Goal: Task Accomplishment & Management: Manage account settings

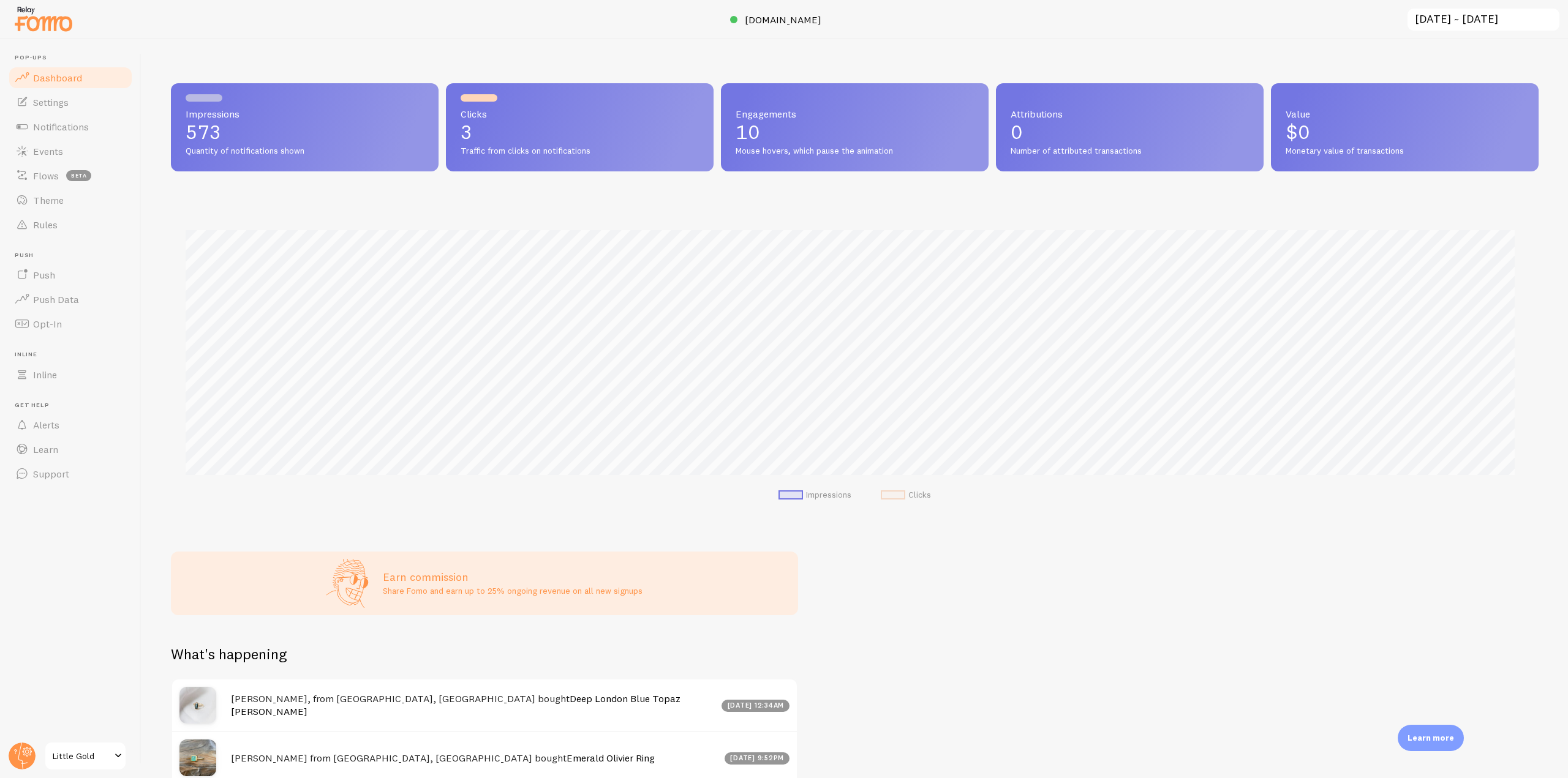
scroll to position [321, 1359]
click at [14, 755] on circle at bounding box center [21, 756] width 27 height 27
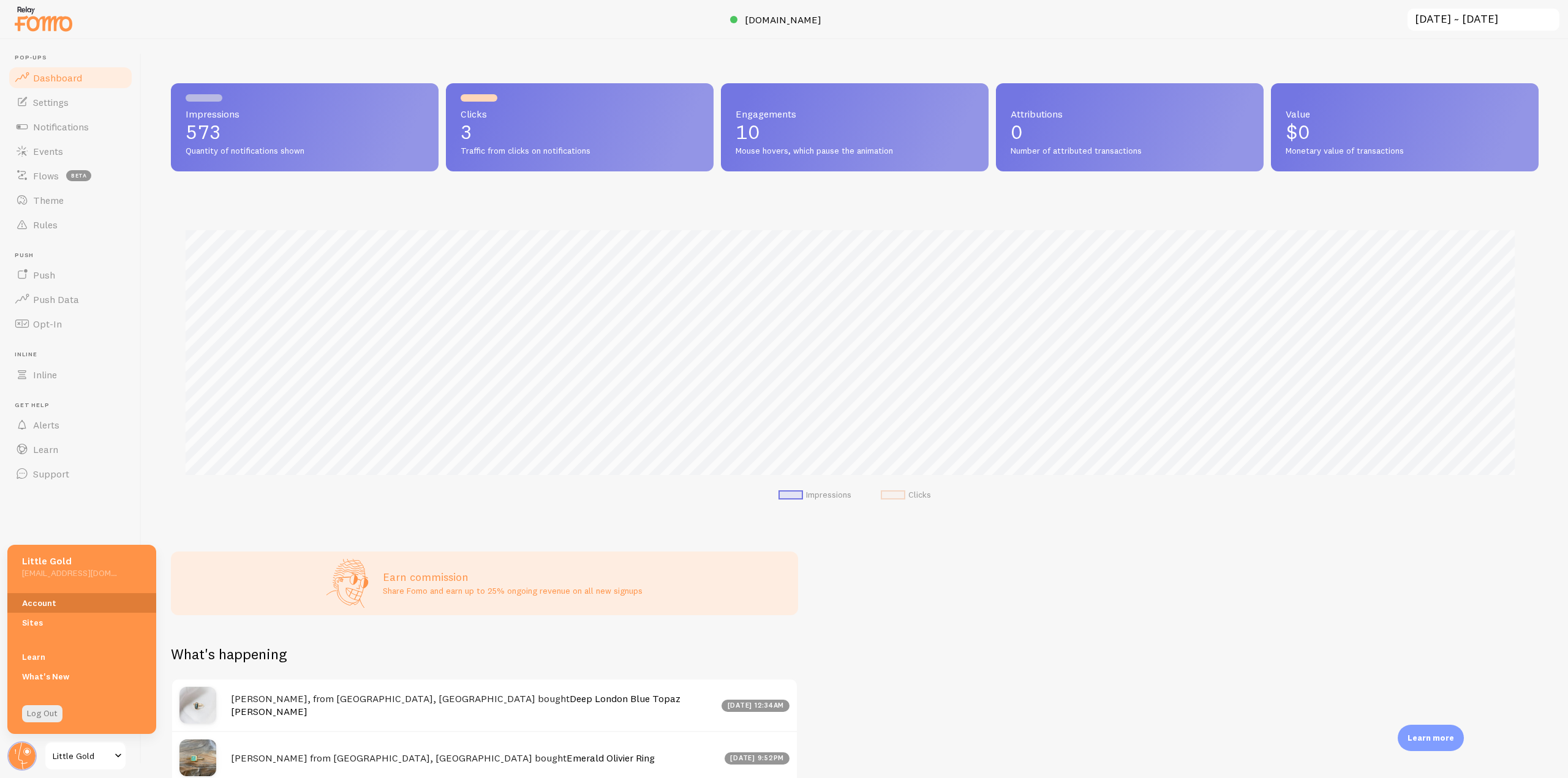
click at [43, 596] on link "Account" at bounding box center [82, 603] width 149 height 20
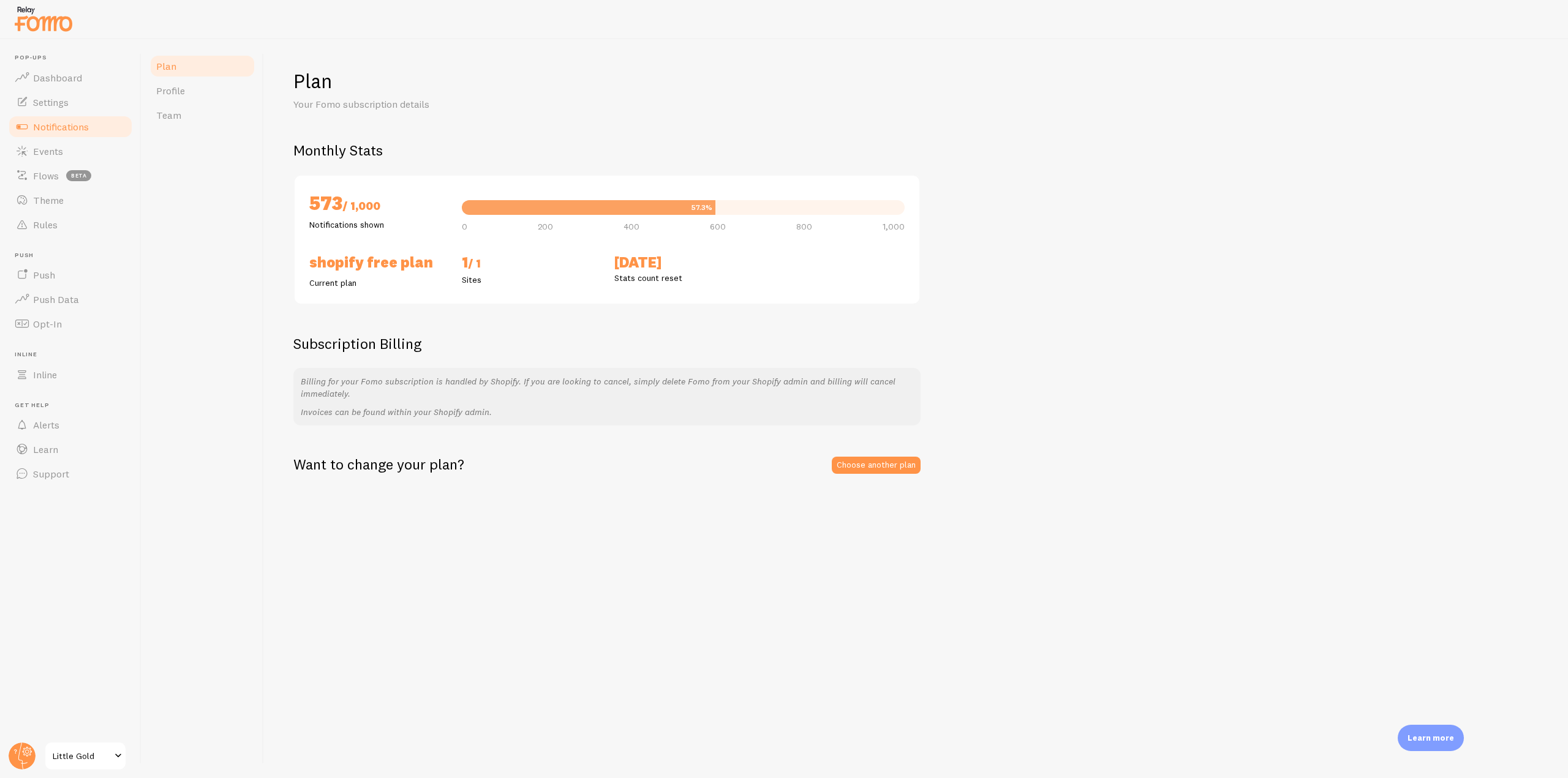
click at [76, 129] on span "Notifications" at bounding box center [60, 127] width 56 height 12
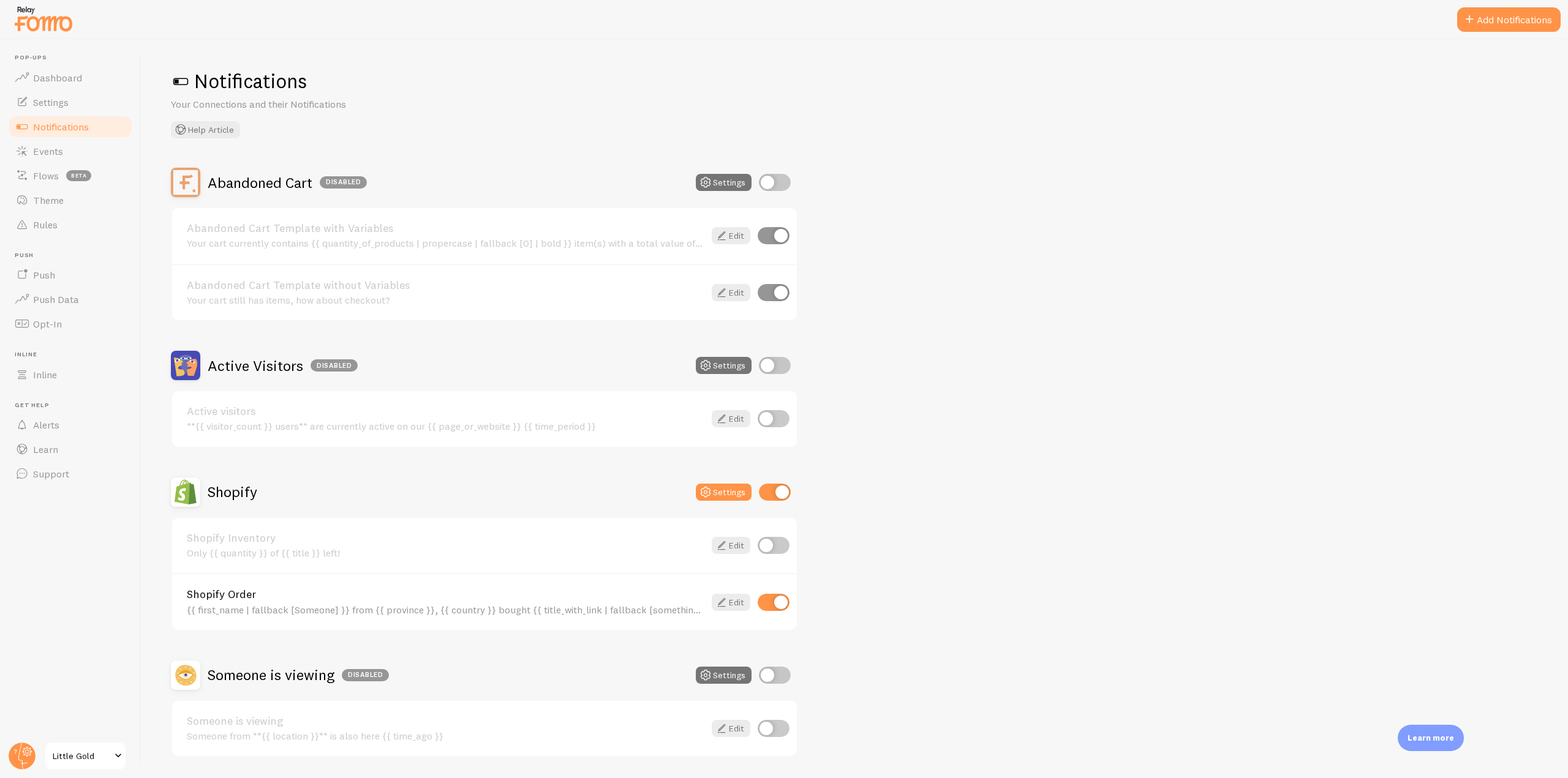
scroll to position [38, 0]
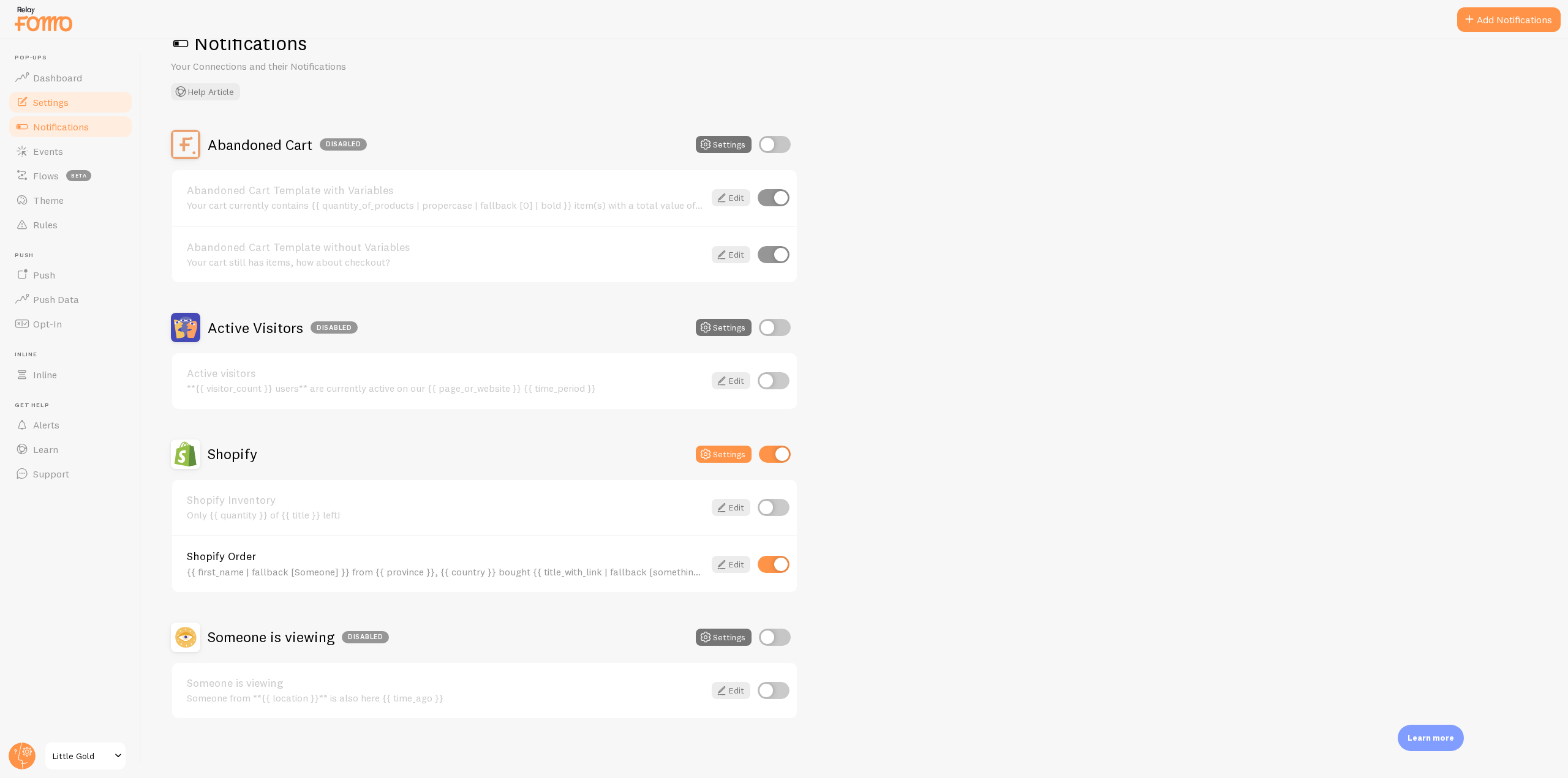
click at [98, 95] on link "Settings" at bounding box center [71, 102] width 126 height 25
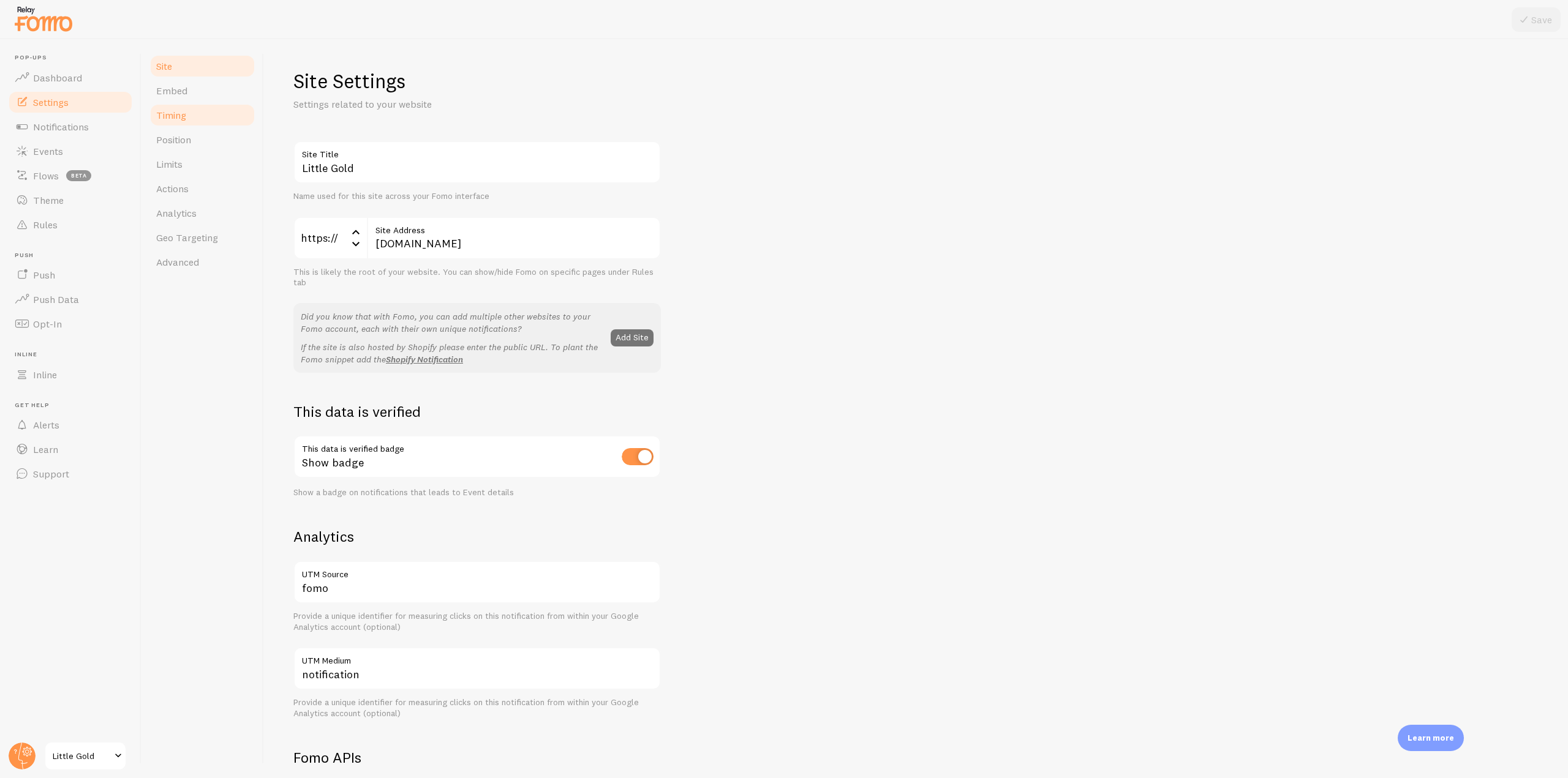
click at [197, 116] on link "Timing" at bounding box center [203, 115] width 107 height 25
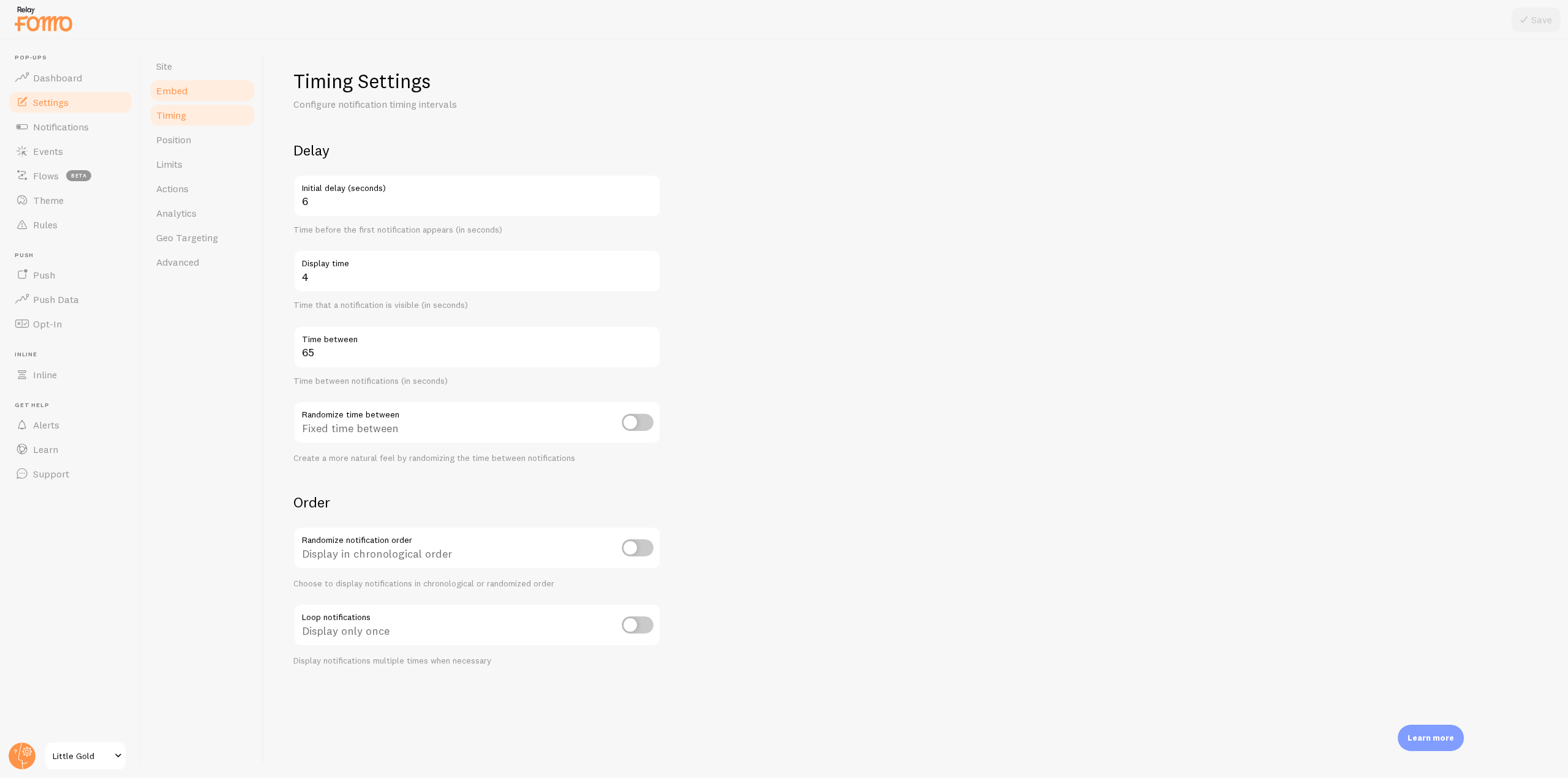
click at [193, 94] on link "Embed" at bounding box center [203, 91] width 107 height 25
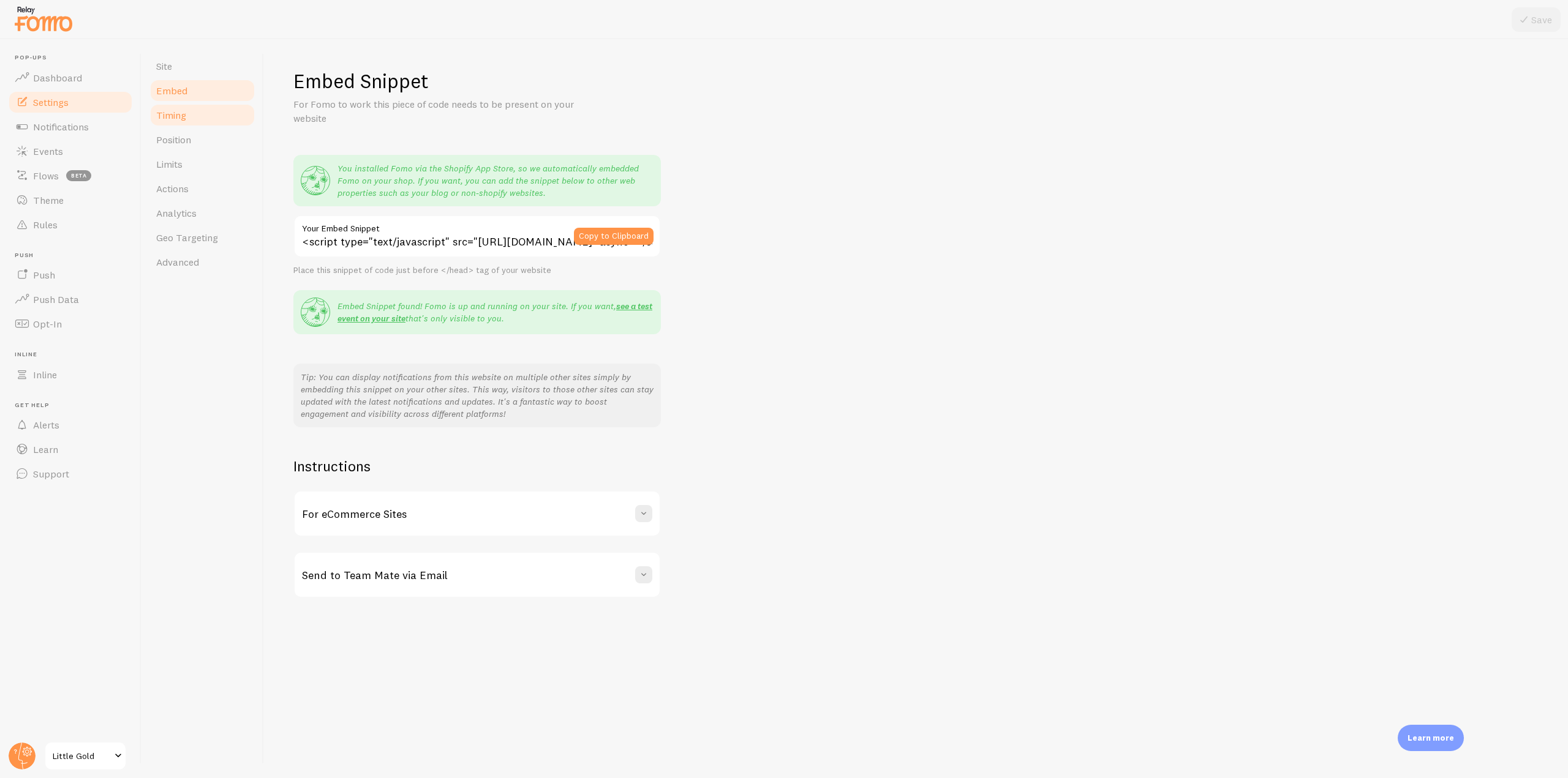
click at [188, 122] on link "Timing" at bounding box center [203, 115] width 107 height 25
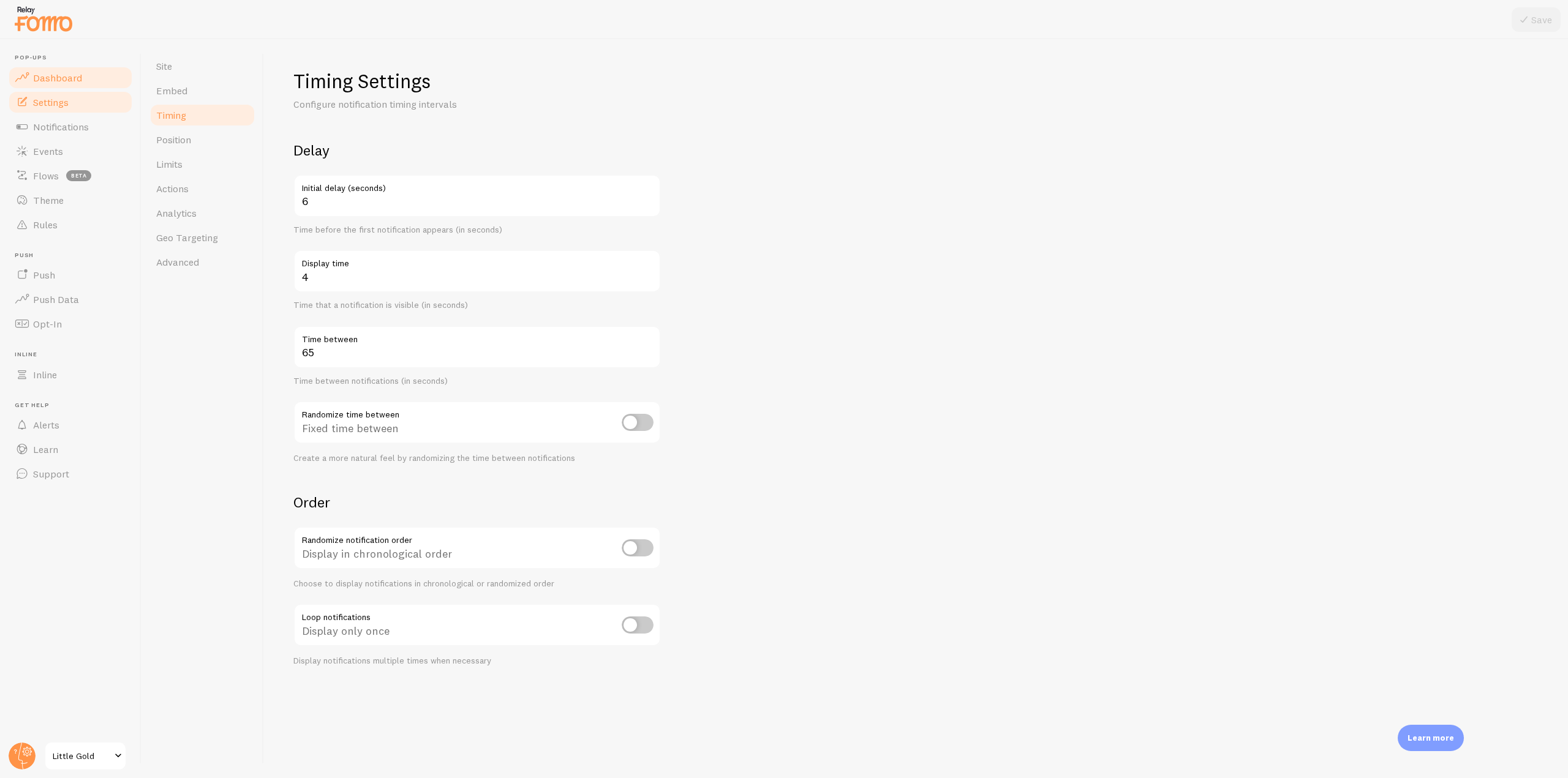
click at [104, 71] on link "Dashboard" at bounding box center [71, 78] width 126 height 25
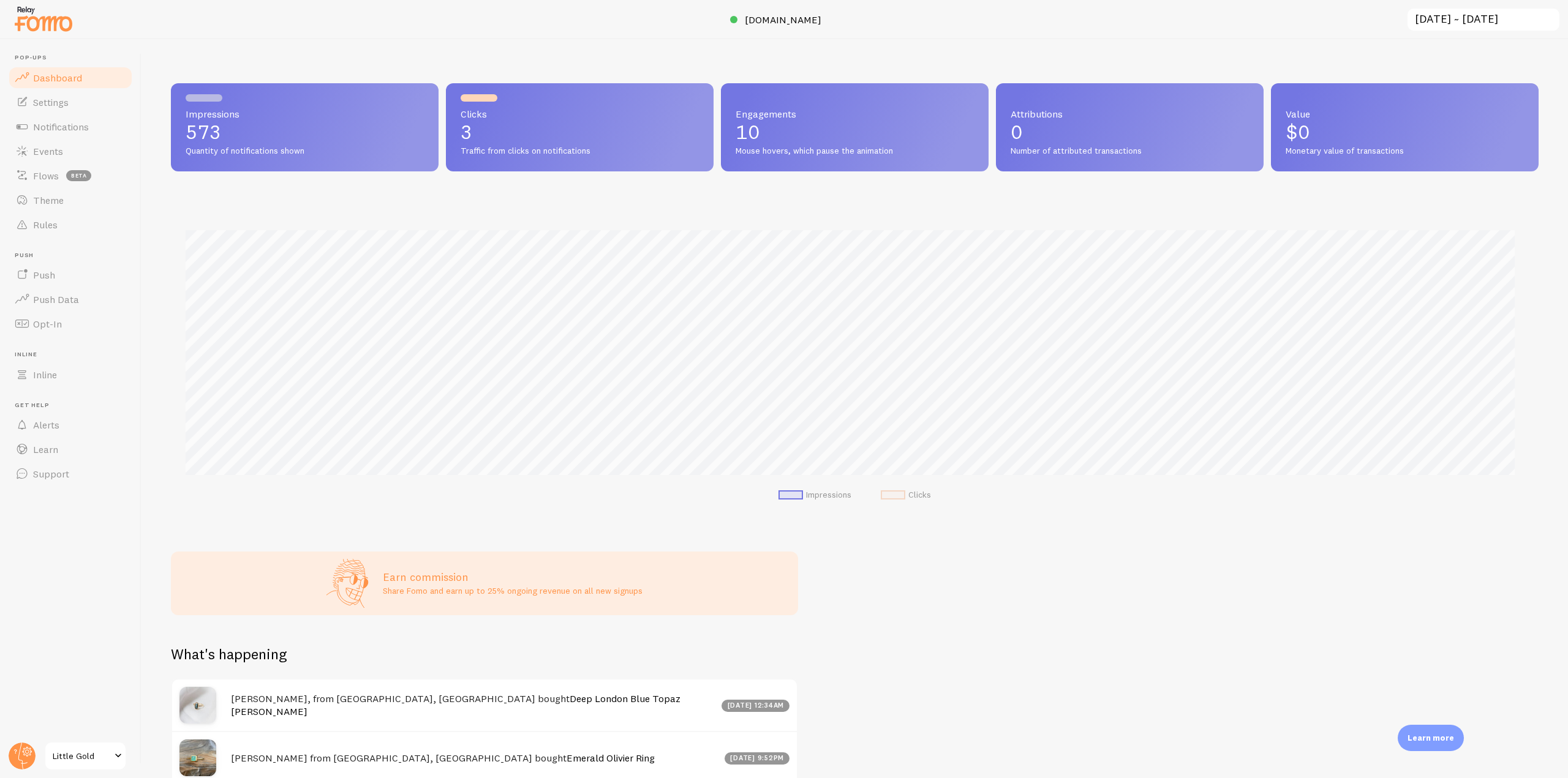
scroll to position [321, 1359]
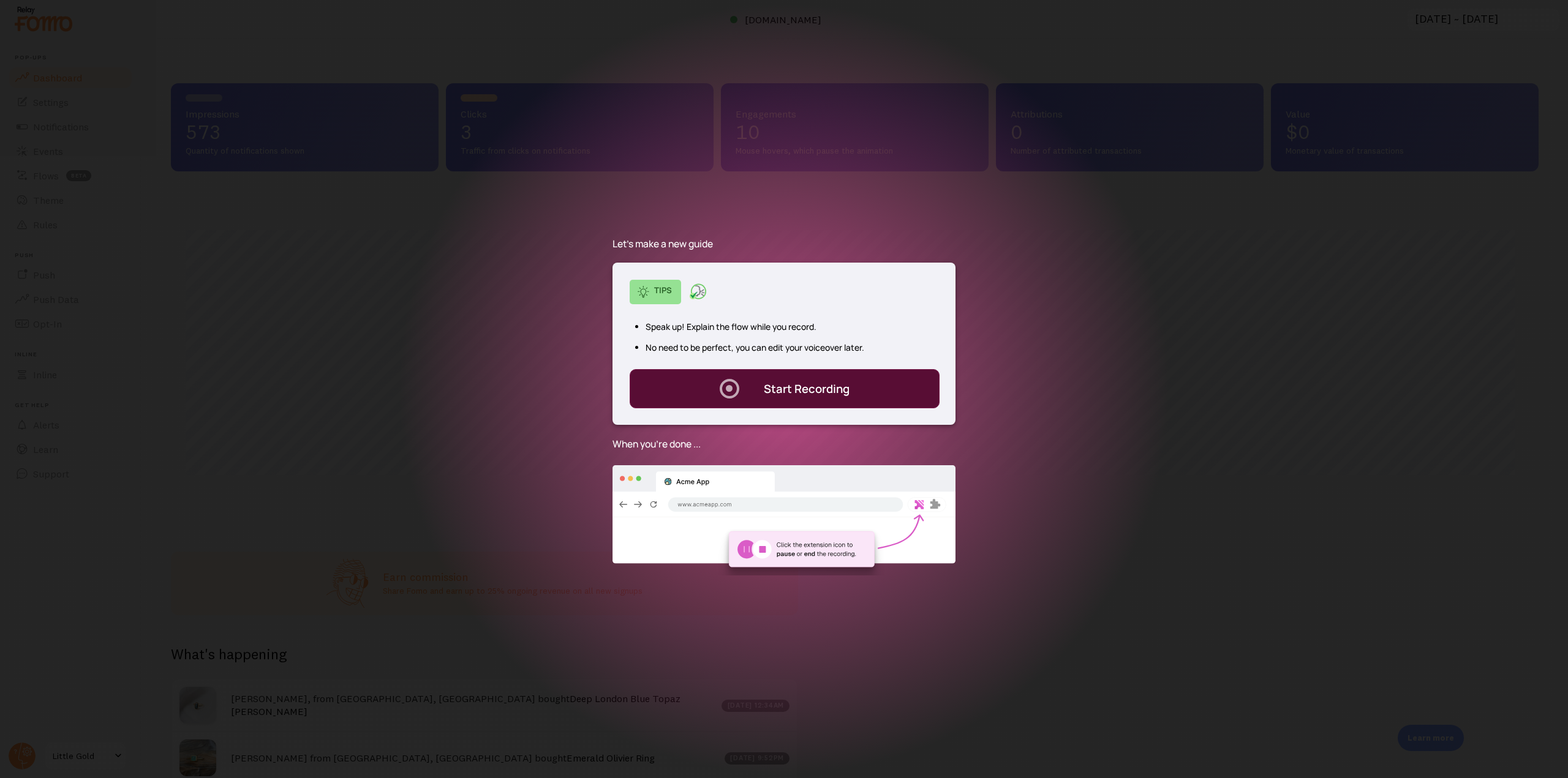
click at [804, 393] on div "Start Recording" at bounding box center [806, 389] width 86 height 16
click at [844, 395] on div "Start Recording" at bounding box center [806, 389] width 86 height 16
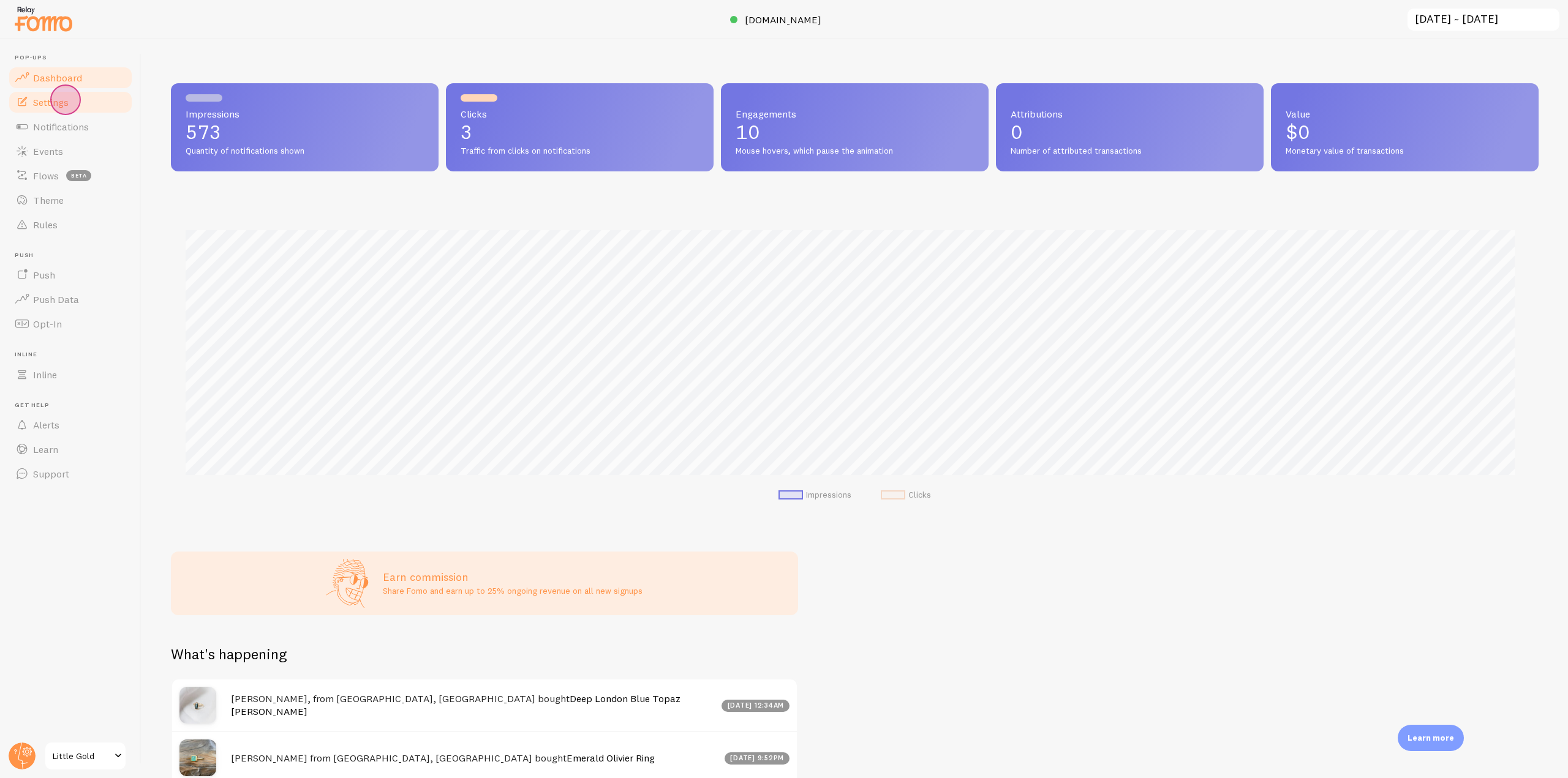
click at [65, 100] on span "Settings" at bounding box center [51, 102] width 36 height 12
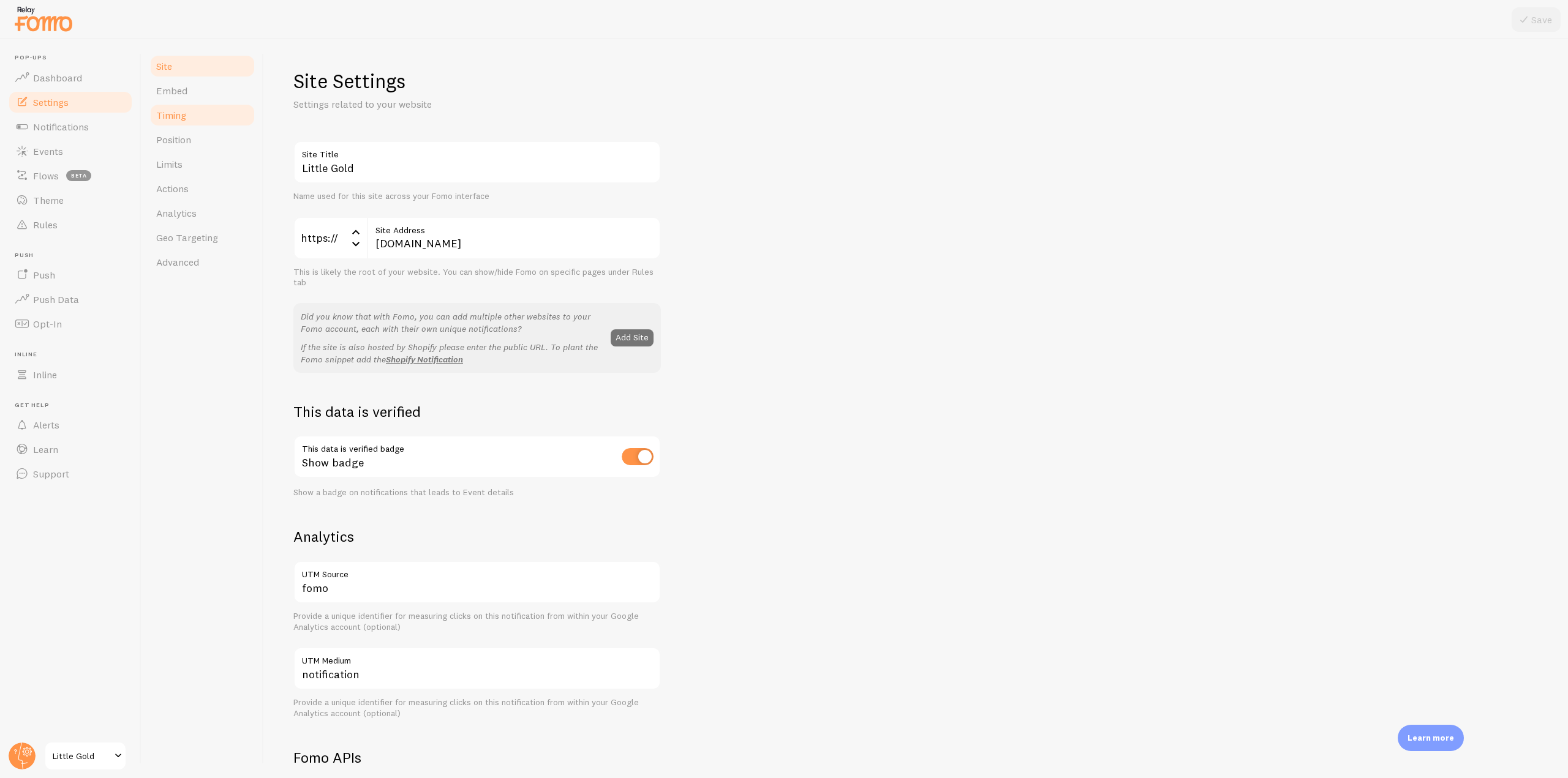
click at [204, 113] on link "Timing" at bounding box center [203, 115] width 107 height 25
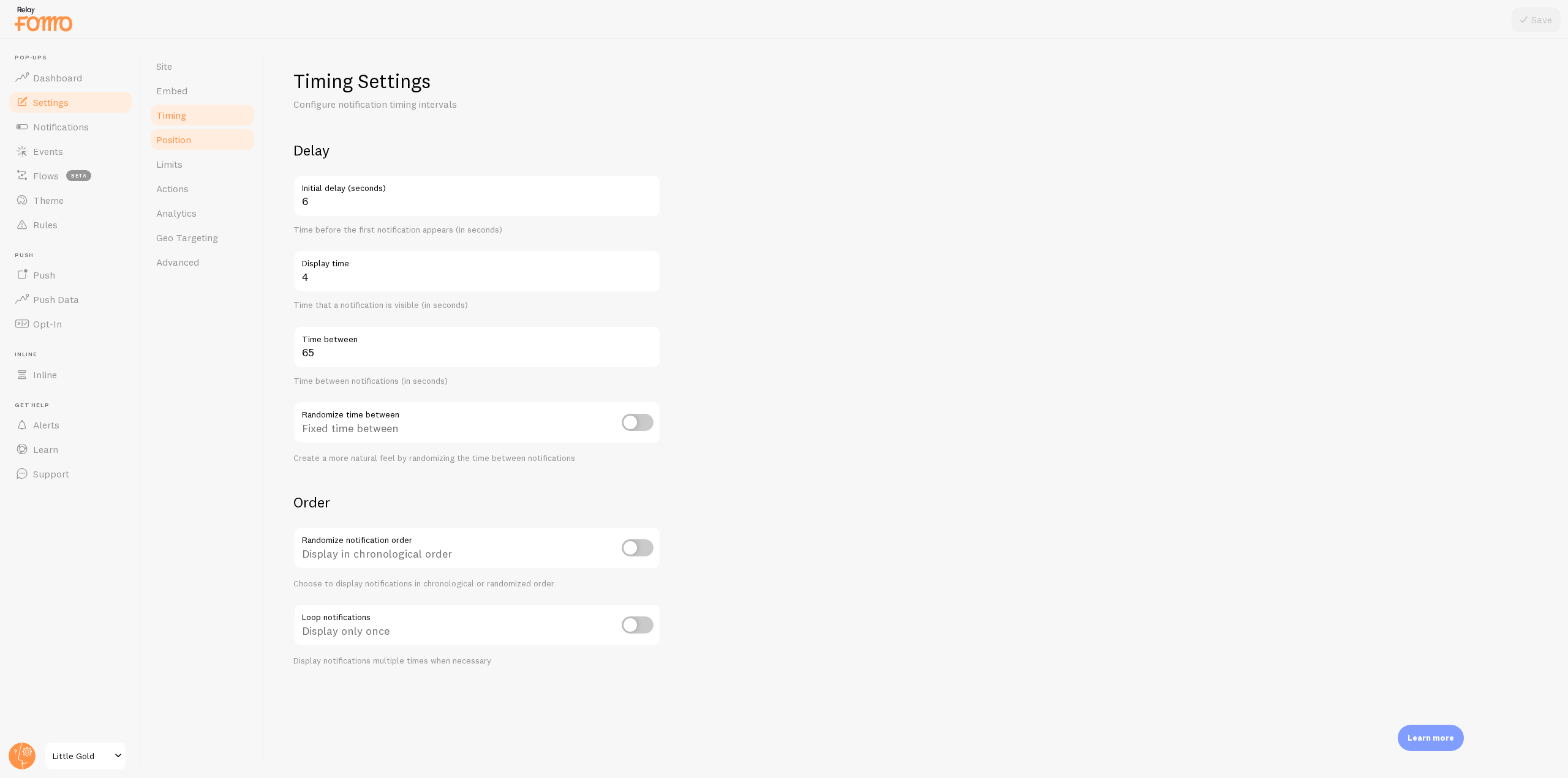
click at [203, 134] on link "Position" at bounding box center [203, 139] width 107 height 25
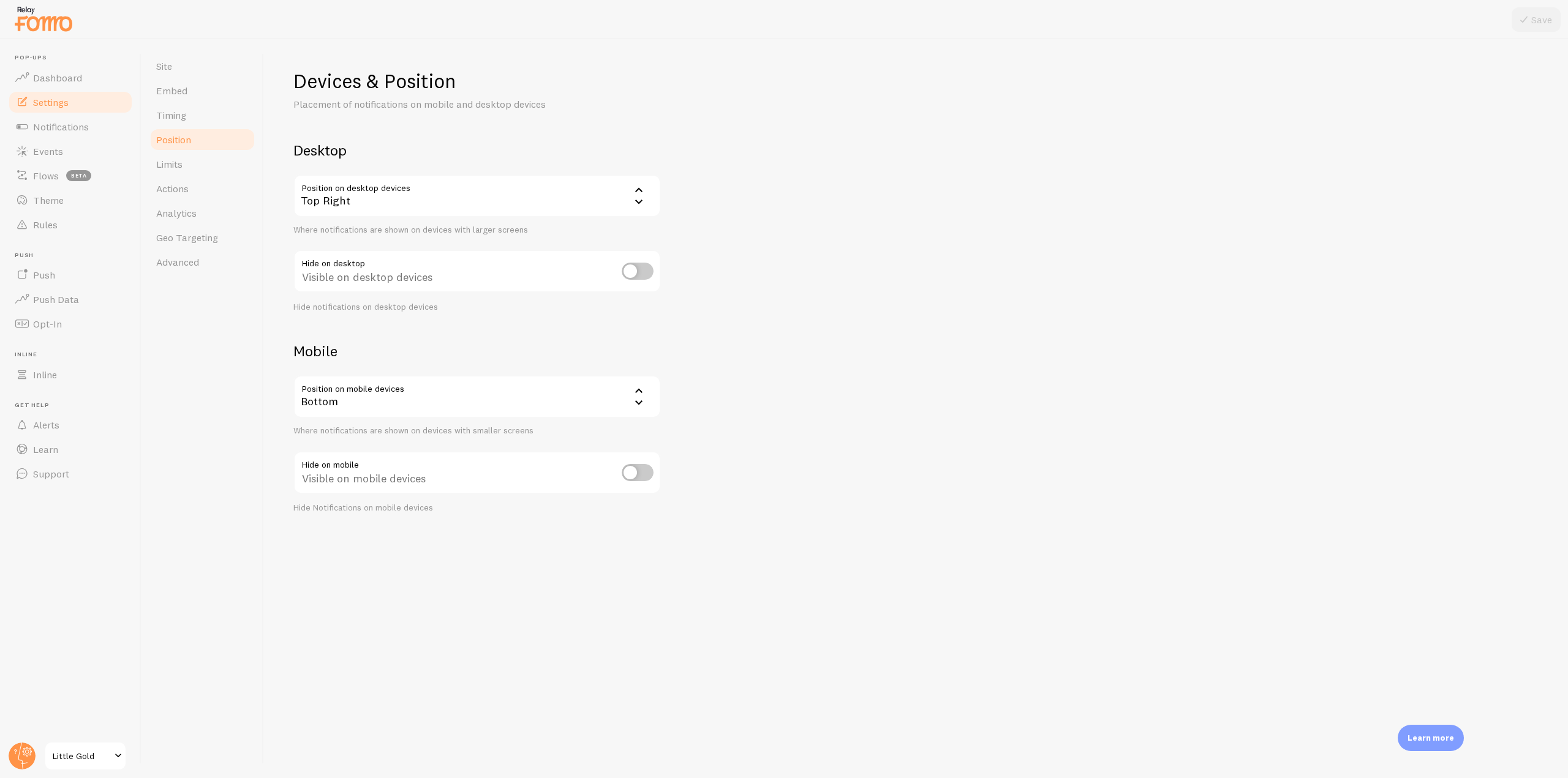
click at [380, 198] on div "Top Right" at bounding box center [477, 196] width 367 height 43
click at [792, 246] on div "Devices & Position Placement of notifications on mobile and desktop devices Des…" at bounding box center [916, 291] width 1245 height 445
click at [196, 169] on link "Limits" at bounding box center [203, 164] width 107 height 25
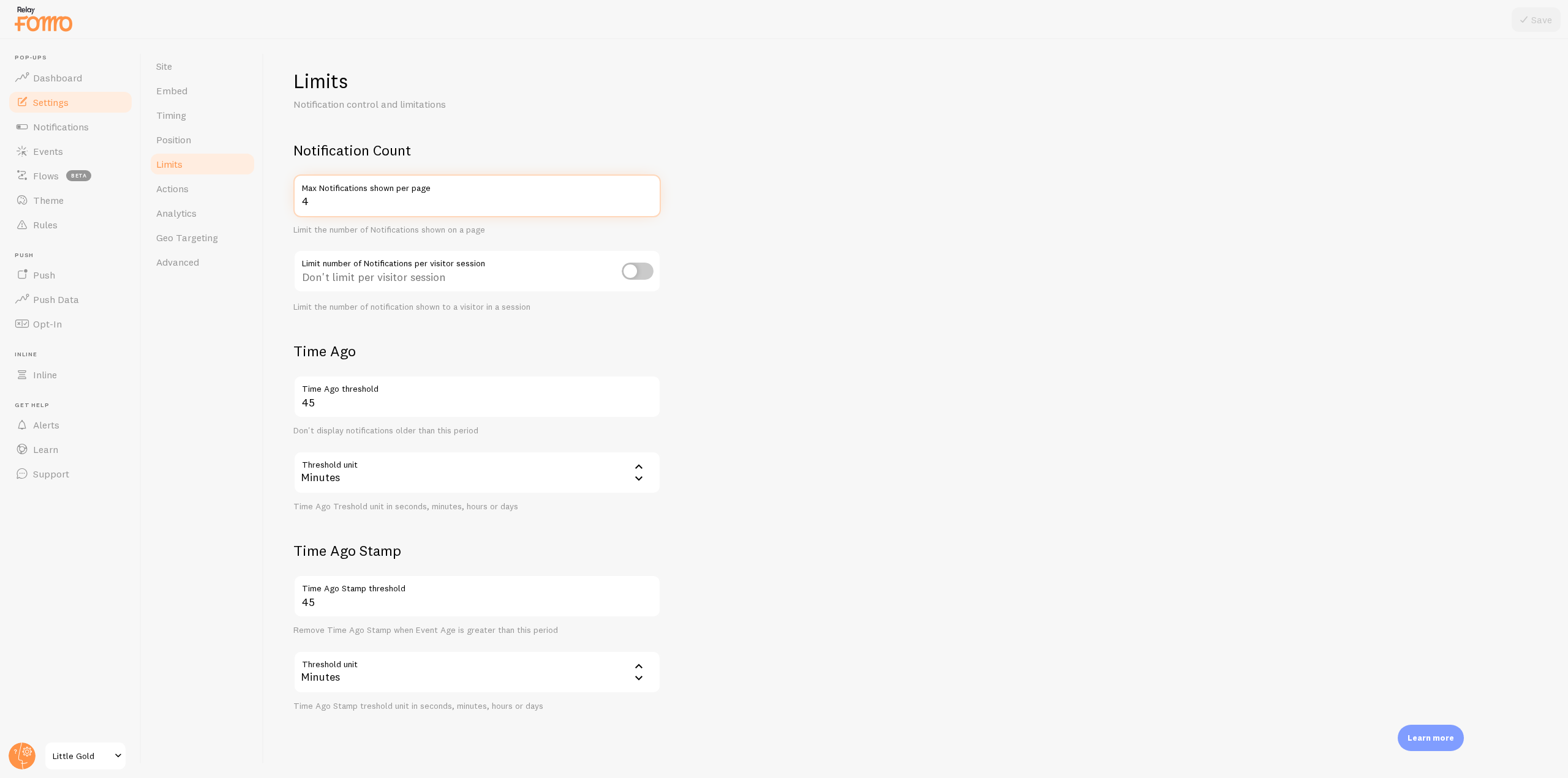
drag, startPoint x: 337, startPoint y: 198, endPoint x: 291, endPoint y: 197, distance: 46.0
click at [291, 197] on div "Limits Notification control and limitations Notification Count 4 Max Notificati…" at bounding box center [916, 409] width 1304 height 739
click at [778, 318] on form "Notification Count 4 Max Notifications shown per page Limit the number of Notif…" at bounding box center [916, 426] width 1245 height 571
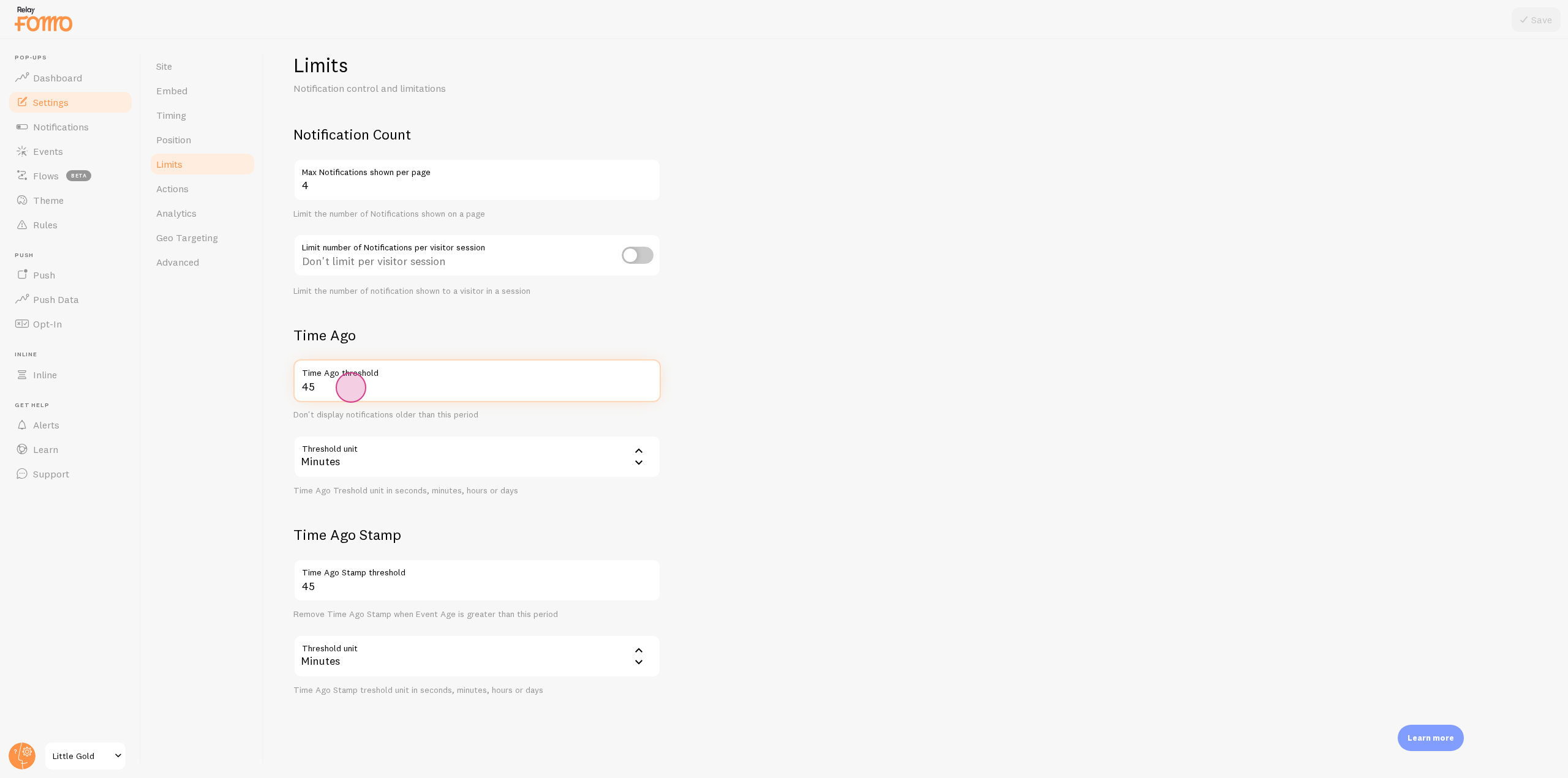
drag, startPoint x: 327, startPoint y: 386, endPoint x: 293, endPoint y: 385, distance: 34.0
click at [293, 385] on div "Limits Notification control and limitations Notification Count 4 Max Notificati…" at bounding box center [916, 409] width 1304 height 739
click at [274, 349] on div "Limits Notification control and limitations Notification Count 4 Max Notificati…" at bounding box center [916, 409] width 1304 height 739
click at [91, 155] on link "Events" at bounding box center [71, 151] width 126 height 25
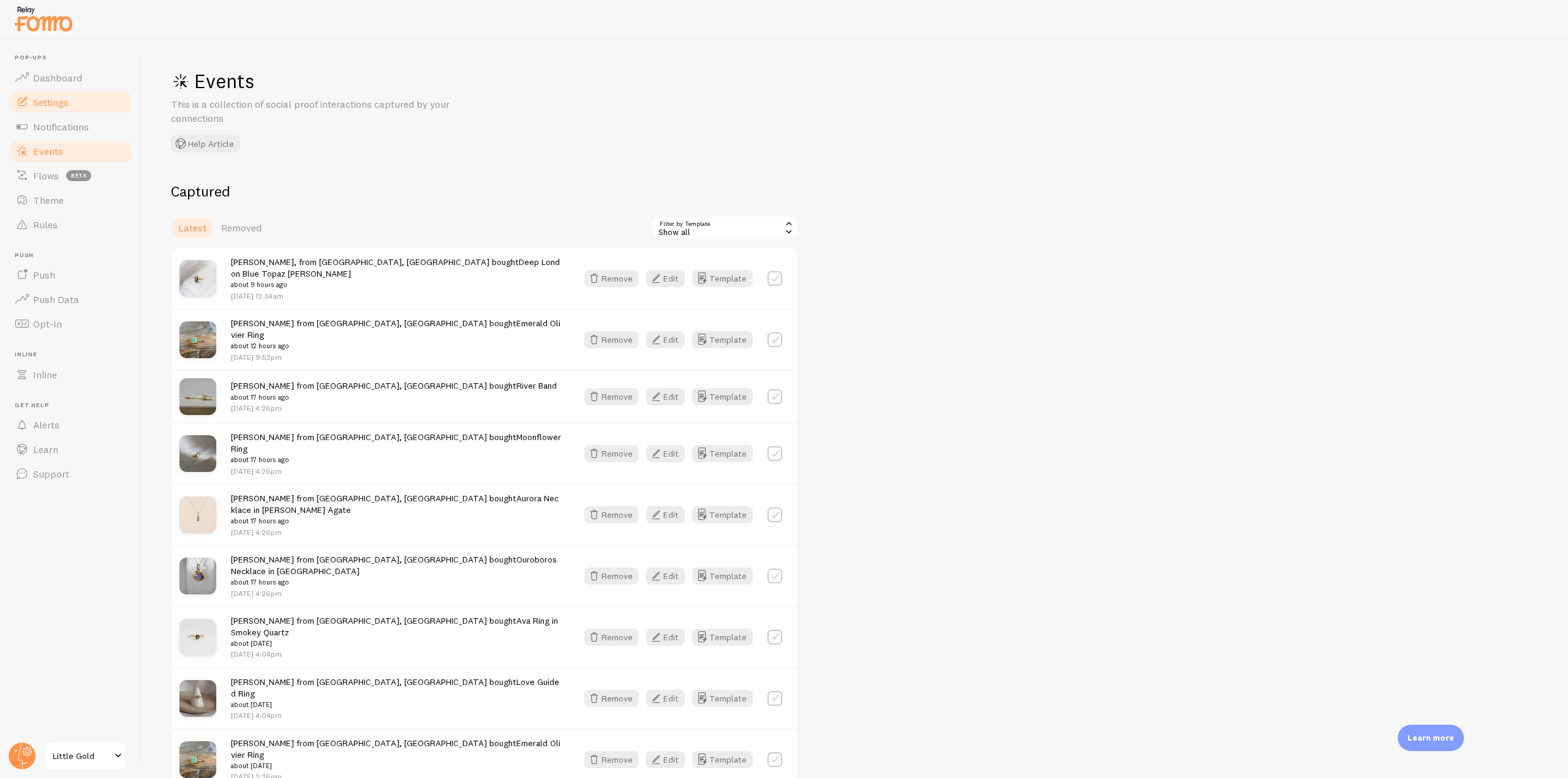
click at [74, 104] on link "Settings" at bounding box center [71, 102] width 126 height 25
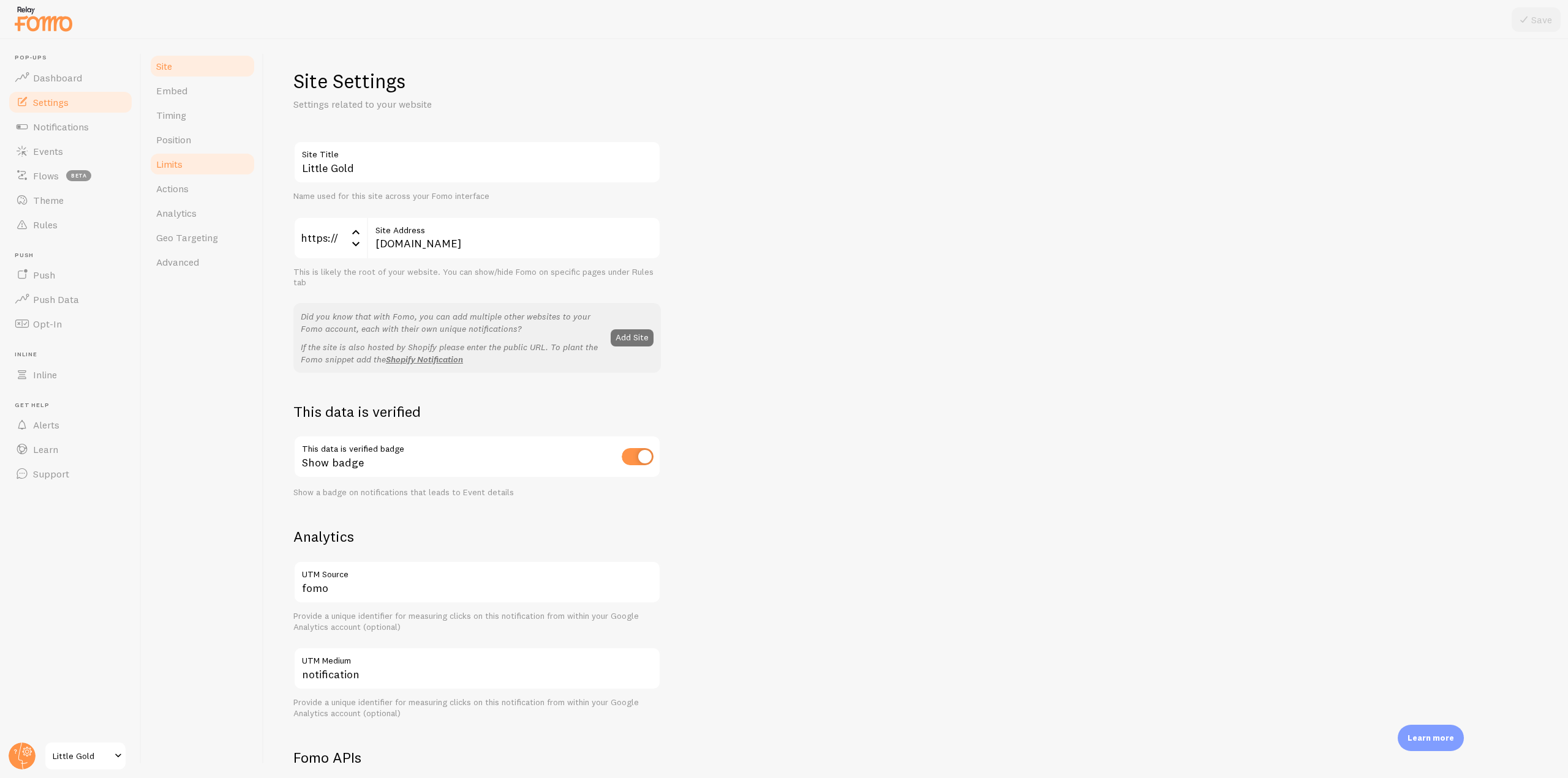
click at [193, 168] on link "Limits" at bounding box center [203, 164] width 107 height 25
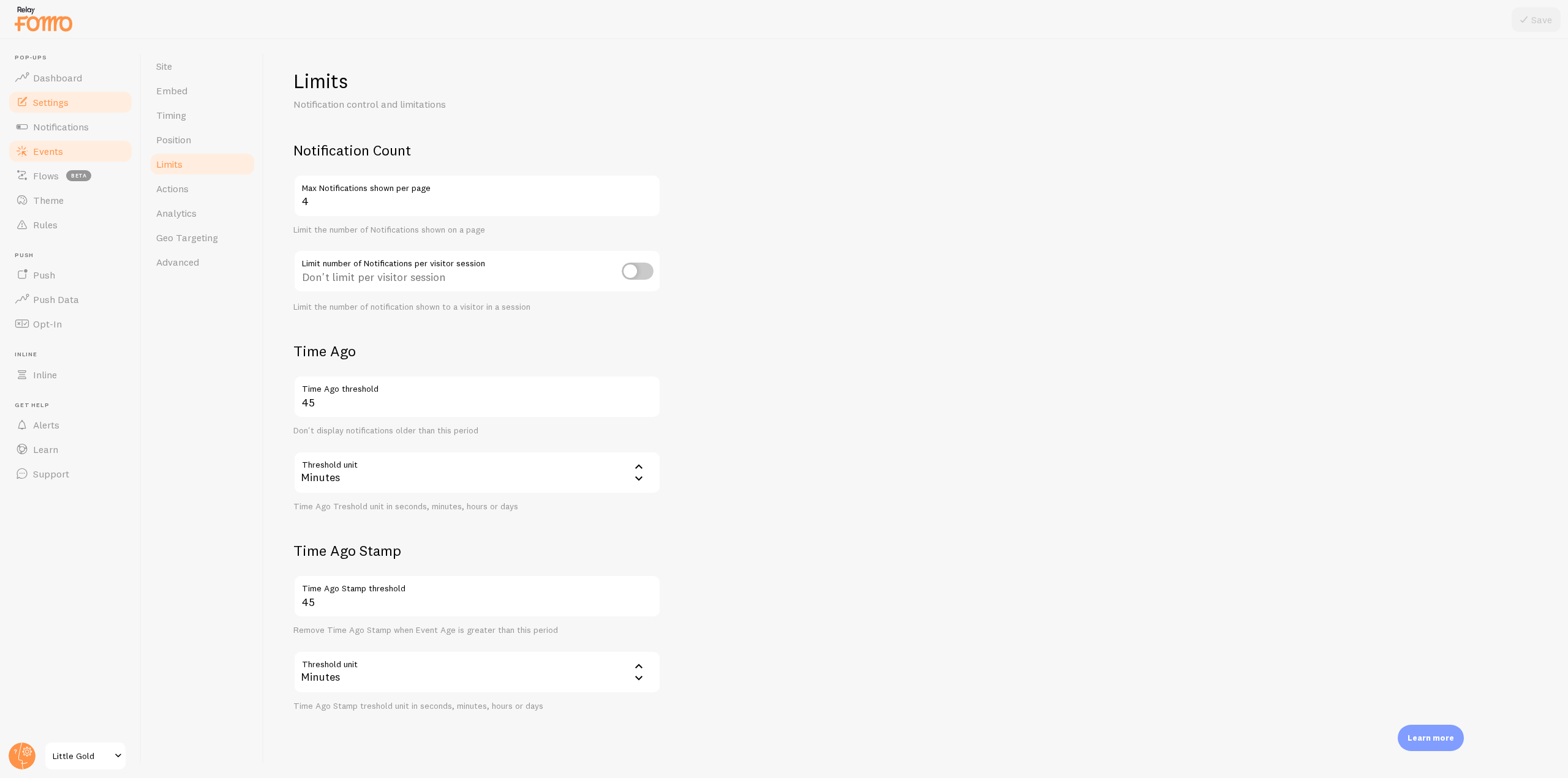
click at [67, 156] on link "Events" at bounding box center [71, 151] width 126 height 25
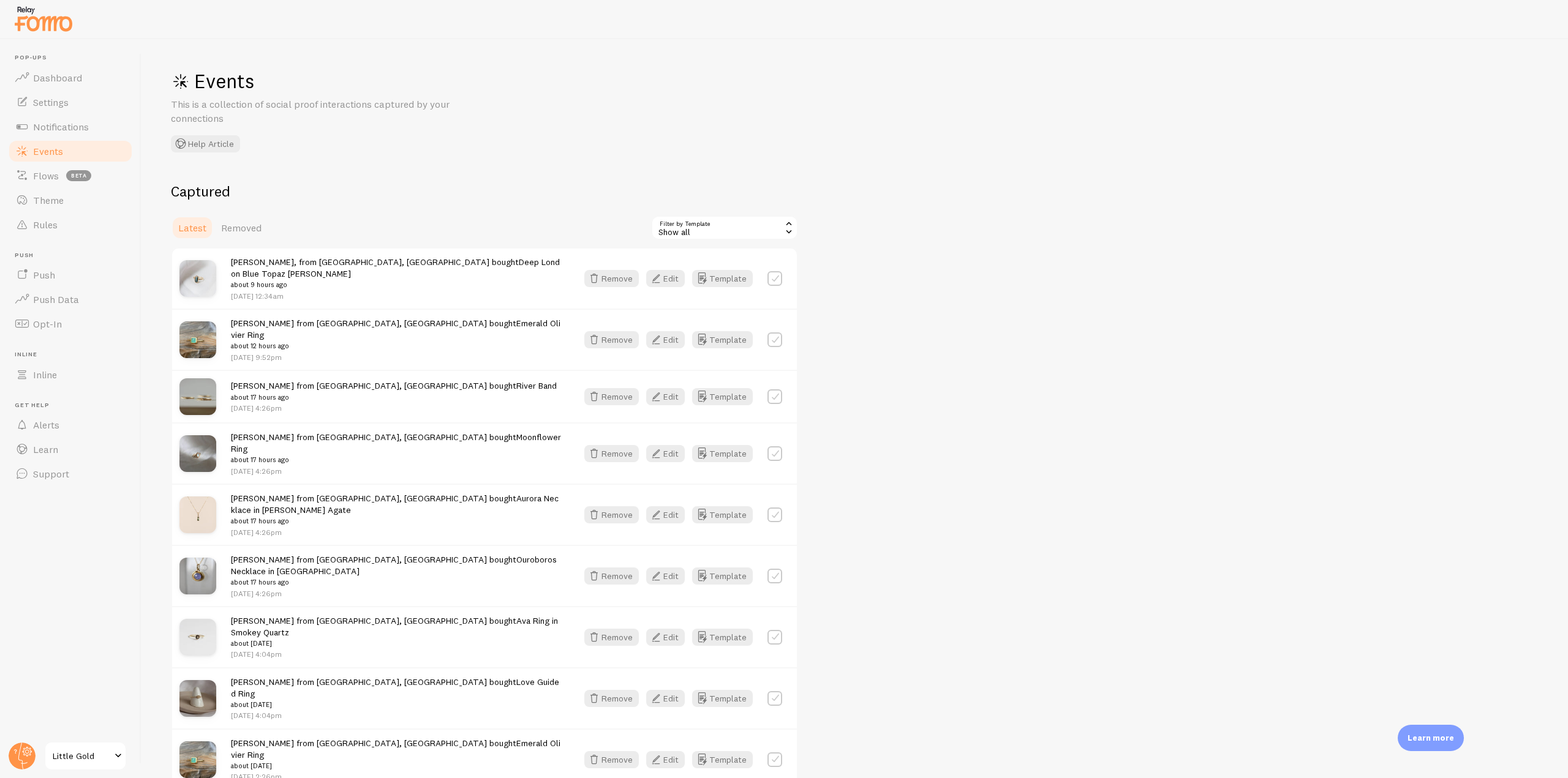
drag, startPoint x: 229, startPoint y: 264, endPoint x: 450, endPoint y: 591, distance: 394.7
click at [80, 102] on link "Settings" at bounding box center [71, 102] width 126 height 25
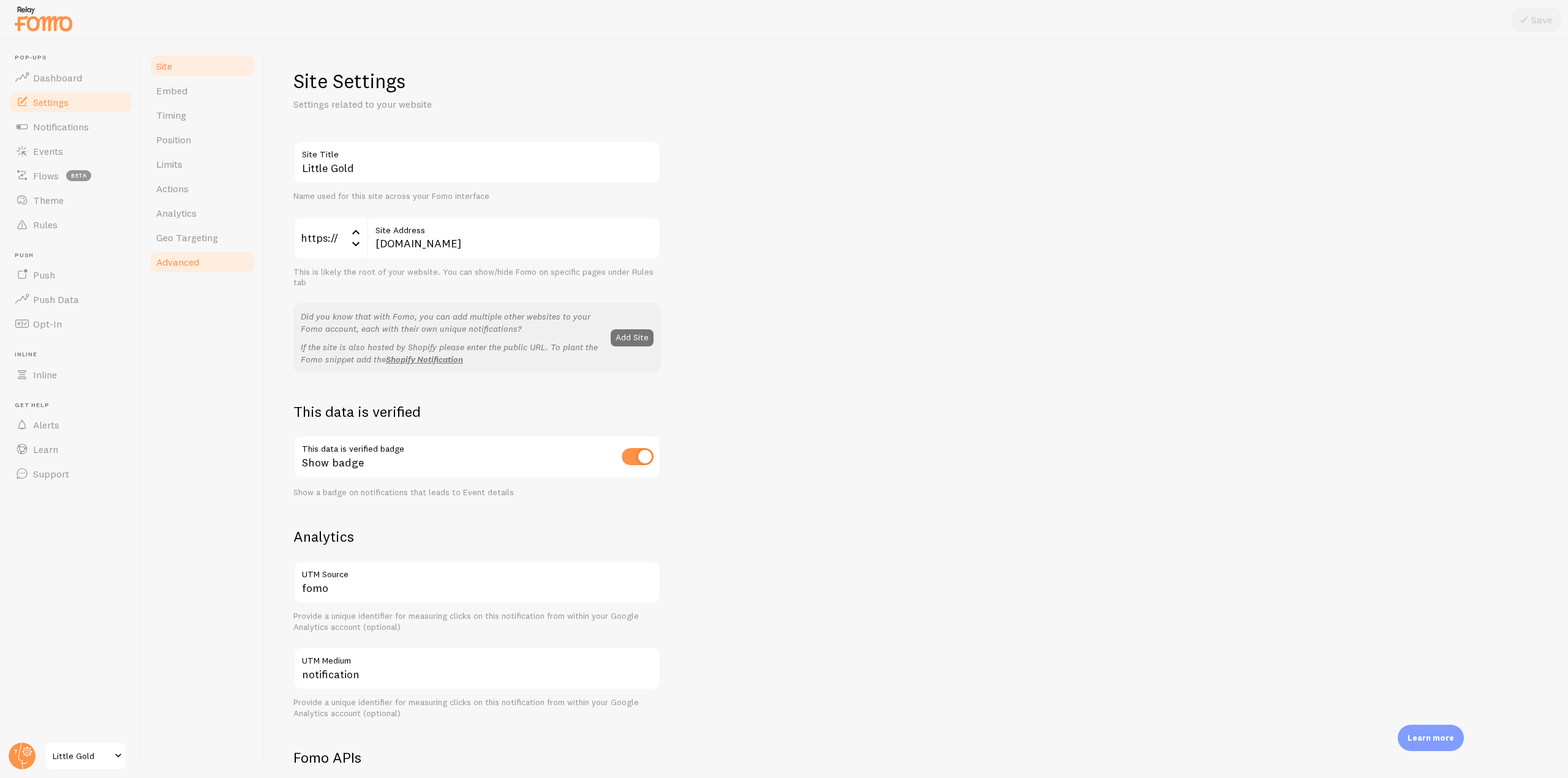
click at [167, 267] on span "Advanced" at bounding box center [177, 262] width 43 height 12
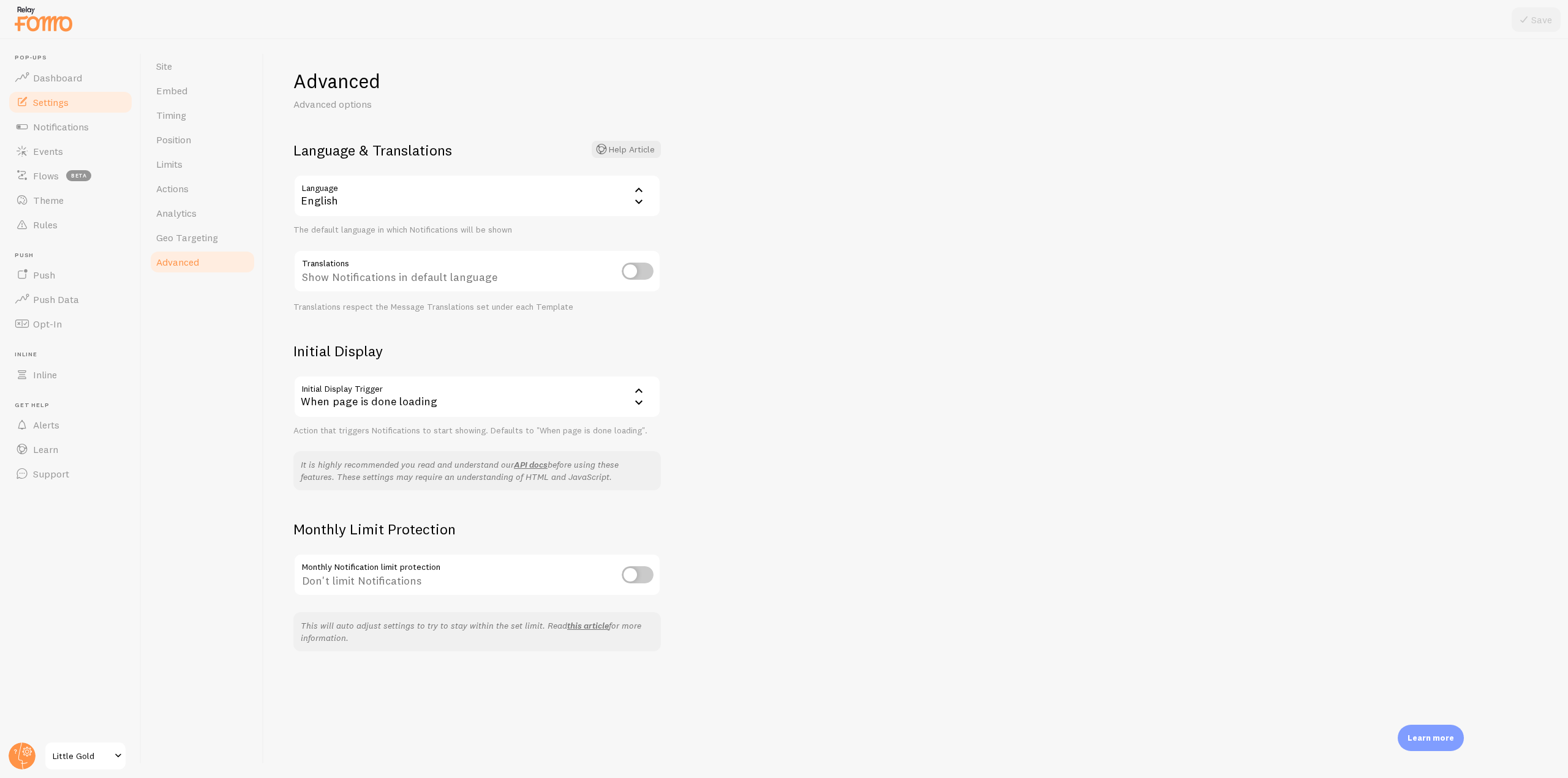
click at [520, 393] on div "When page is done loading" at bounding box center [477, 397] width 367 height 43
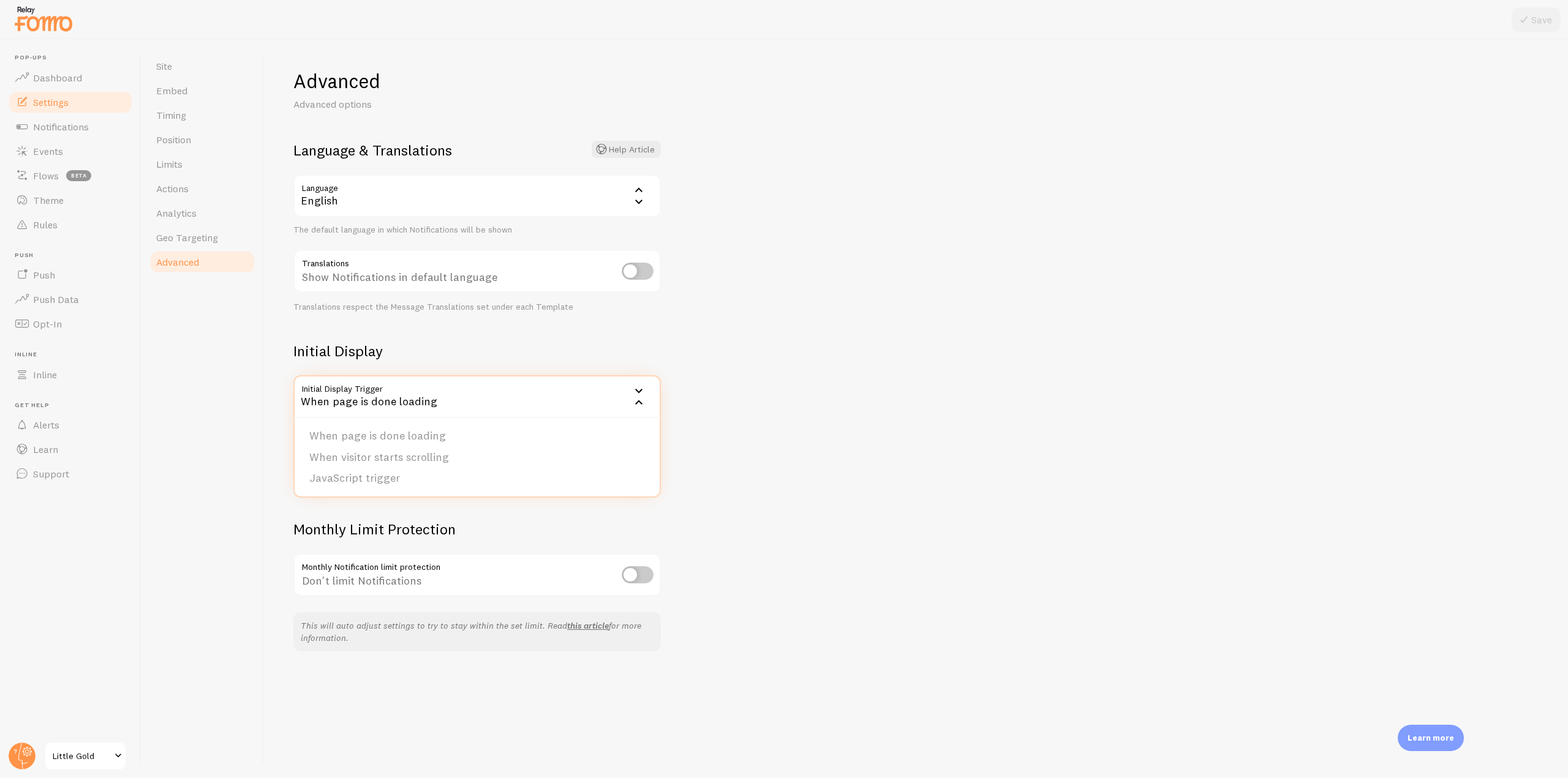
click at [843, 314] on div "Advanced Advanced options Language & Translations Help Article Language en Engl…" at bounding box center [916, 409] width 1304 height 739
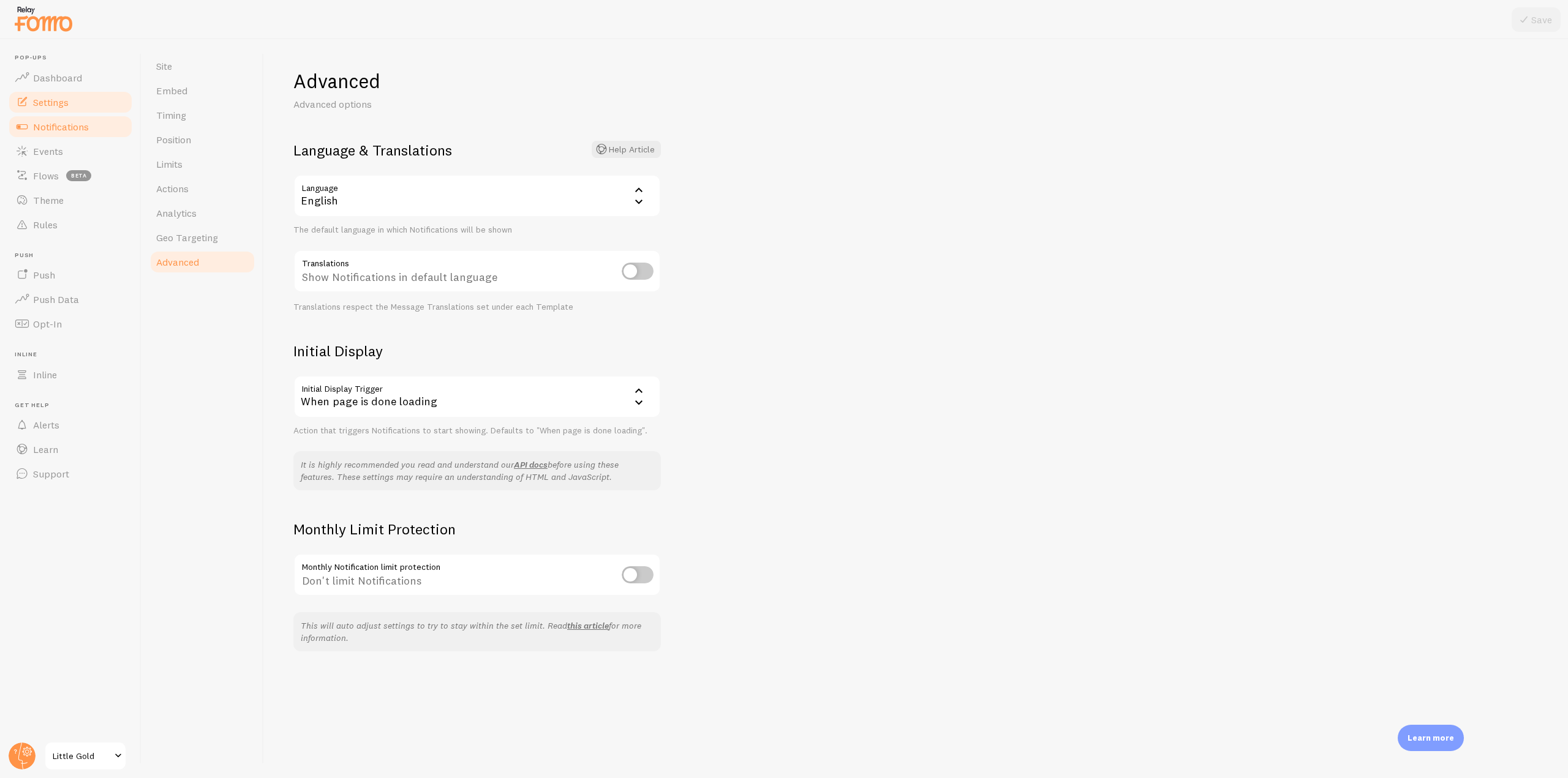
click at [76, 126] on span "Notifications" at bounding box center [60, 127] width 56 height 12
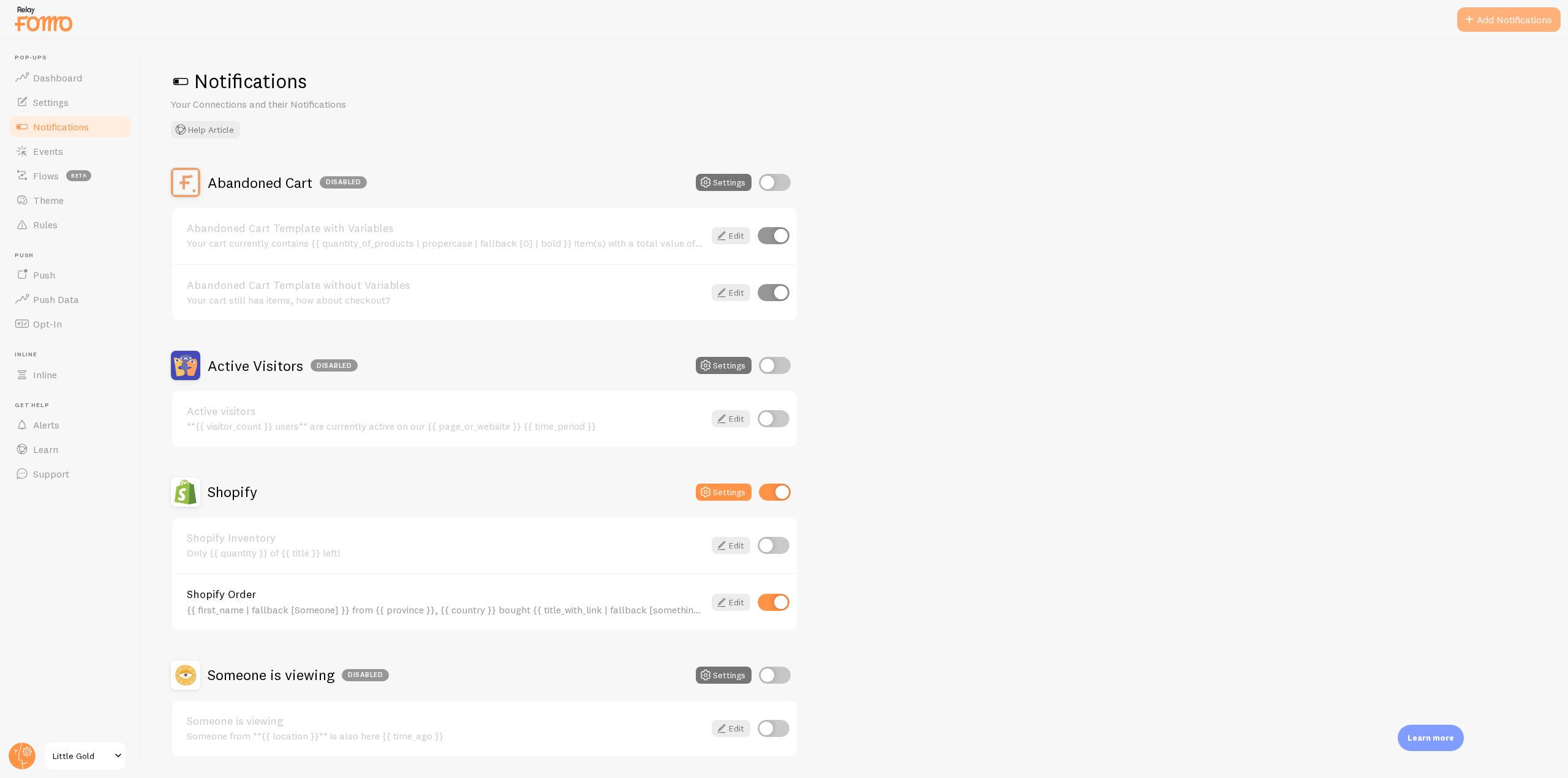
click at [1488, 20] on button "Add Notifications" at bounding box center [1509, 20] width 104 height 25
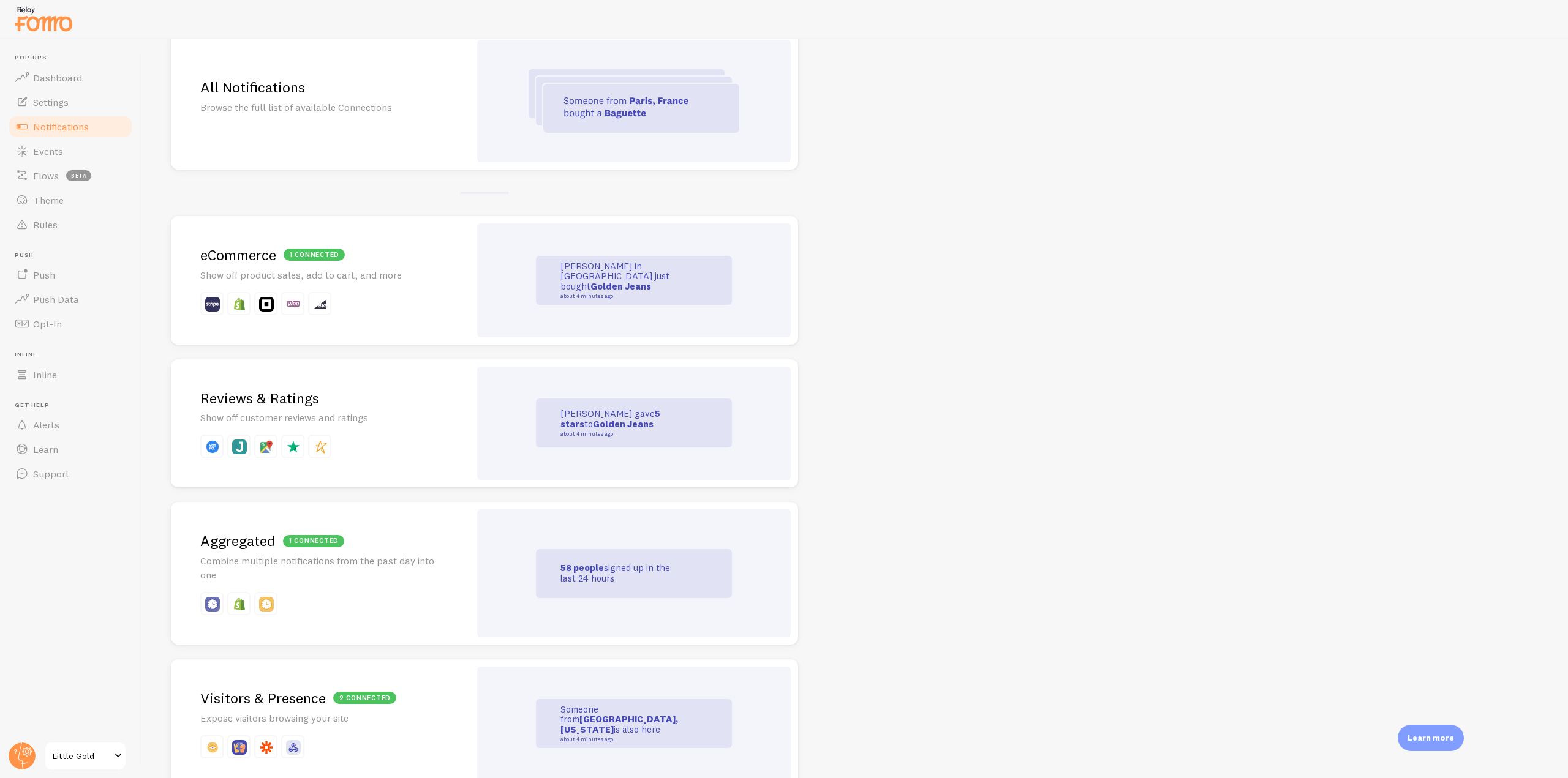
scroll to position [184, 0]
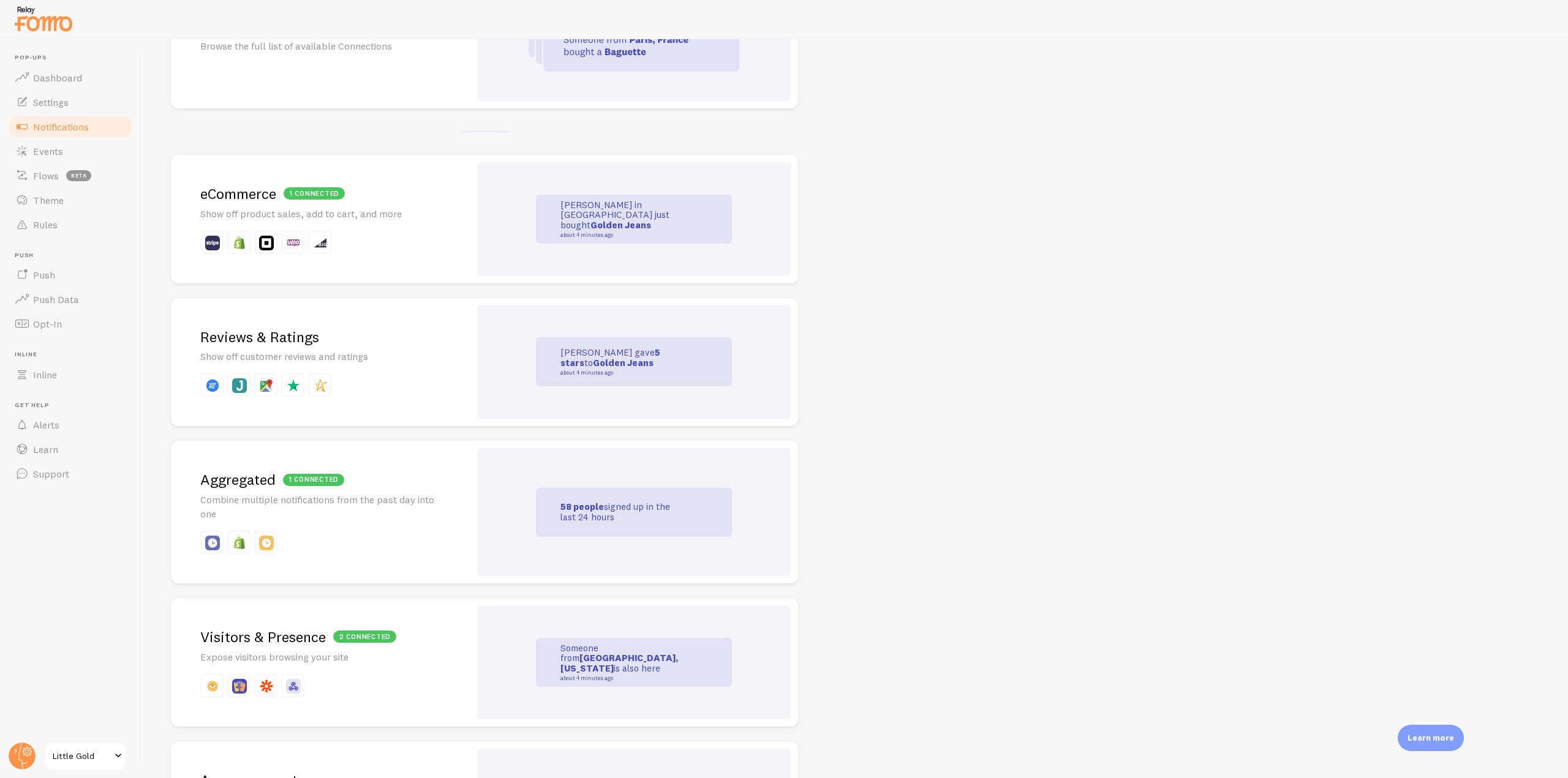
click at [374, 355] on p "Show off customer reviews and ratings" at bounding box center [321, 356] width 240 height 14
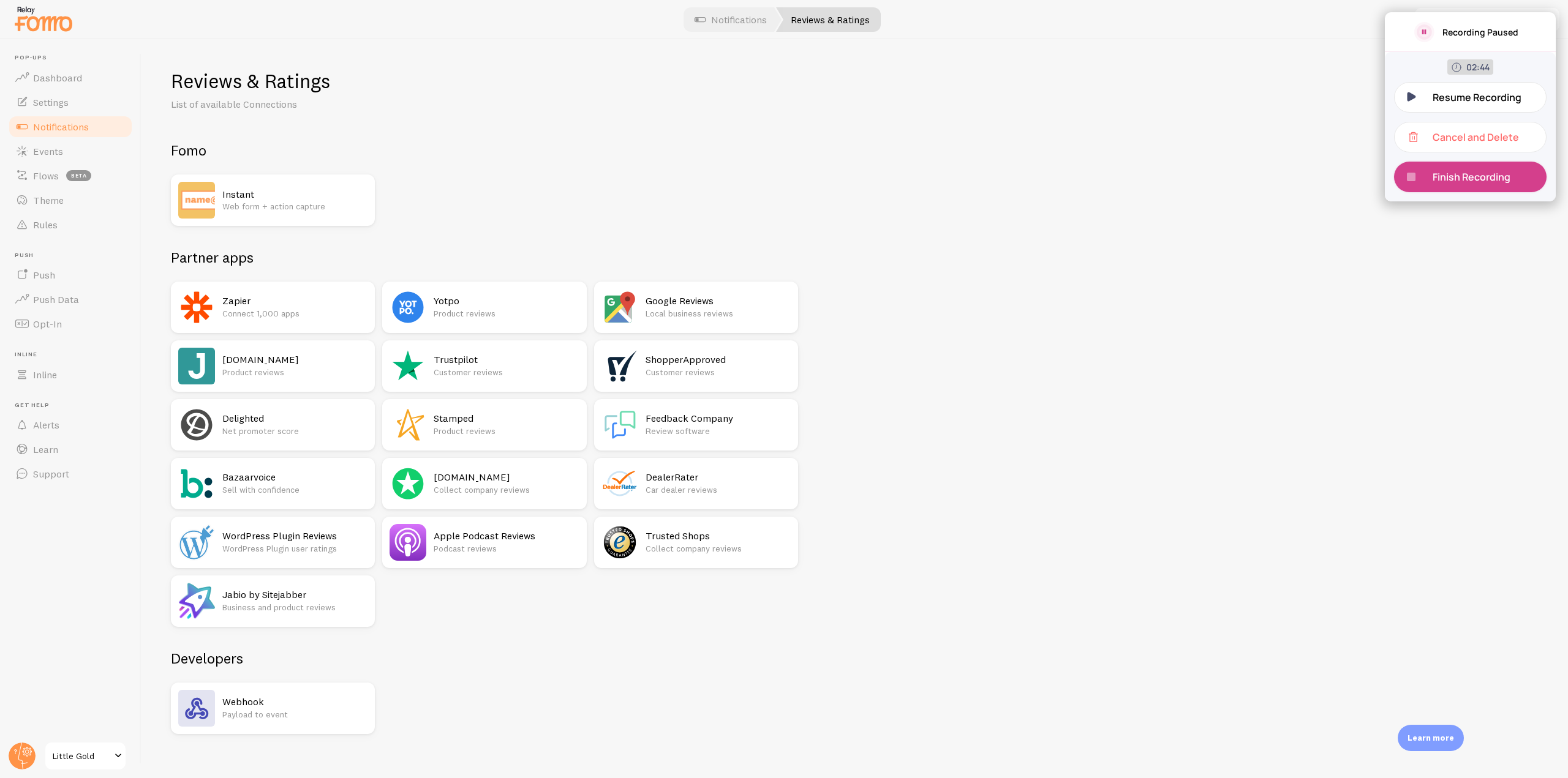
click at [1468, 180] on p "Finish Recording" at bounding box center [1476, 177] width 87 height 14
